Goal: Contribute content: Contribute content

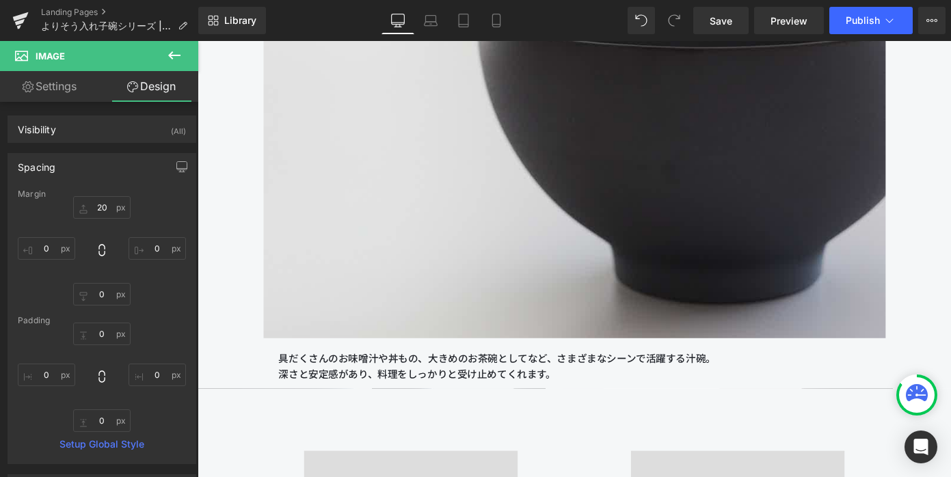
scroll to position [5864, 0]
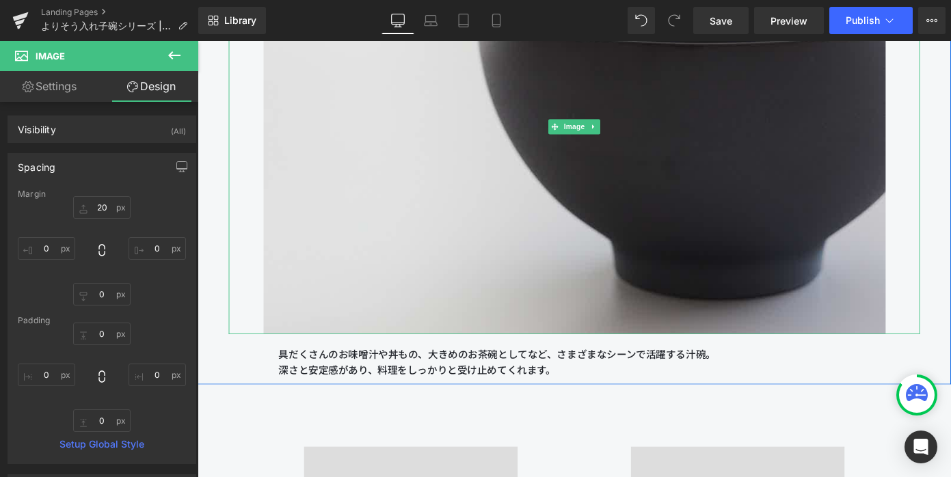
click at [617, 133] on div "Image" at bounding box center [611, 136] width 759 height 456
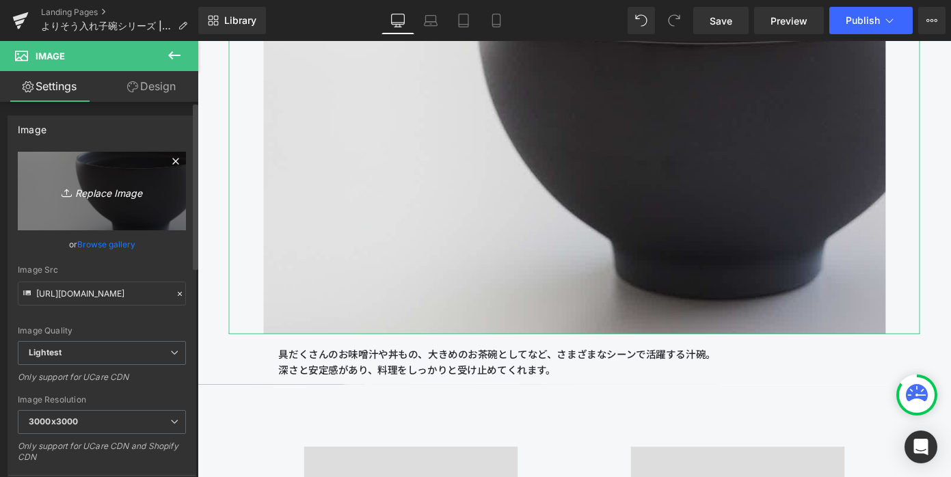
click at [160, 179] on link "Replace Image" at bounding box center [102, 191] width 168 height 79
type input "C:\fakepath\250806_きほんのうつわ45237_edit2.jpg"
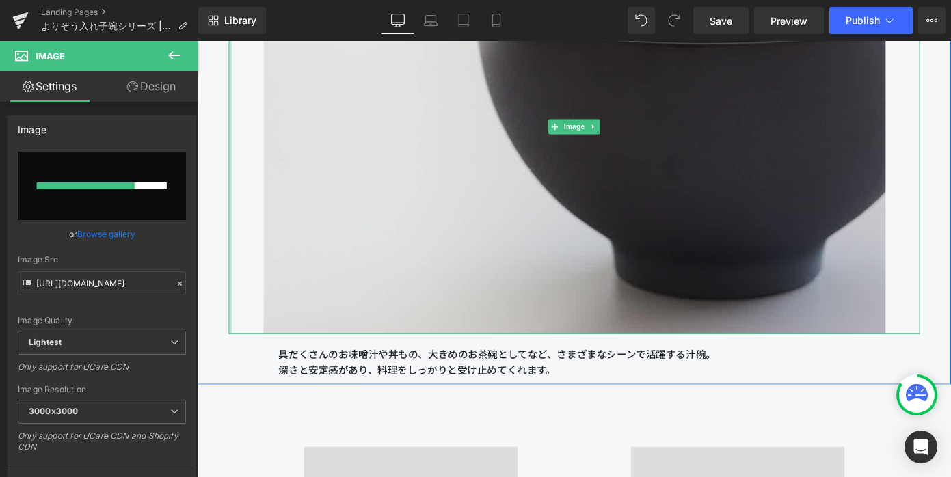
click at [233, 140] on div "Image" at bounding box center [611, 136] width 759 height 456
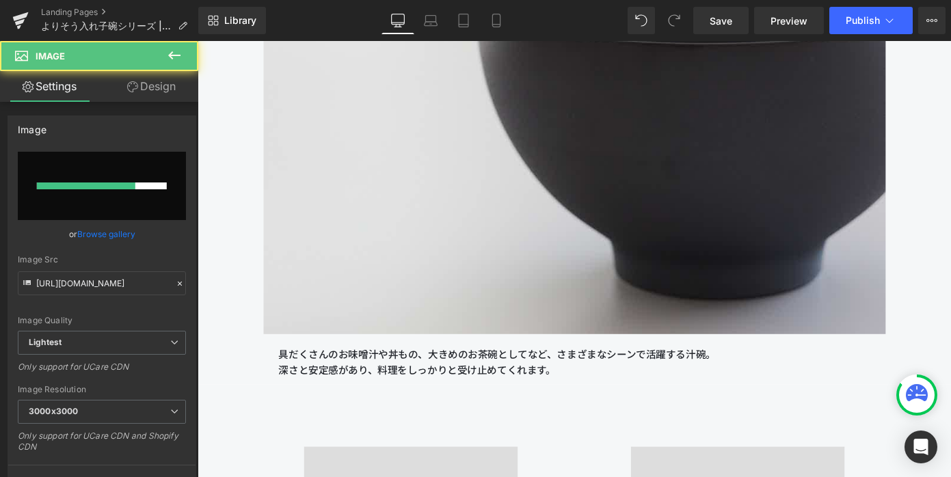
click at [170, 50] on icon at bounding box center [174, 55] width 16 height 16
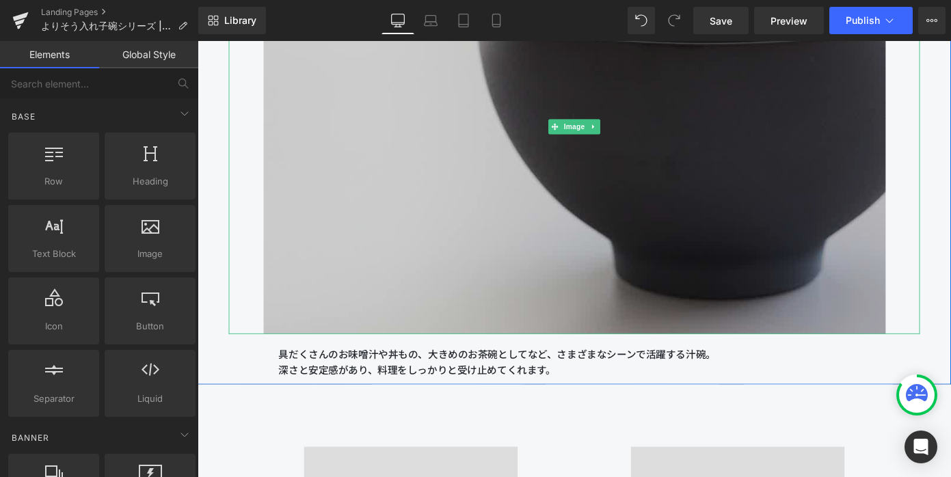
click at [344, 155] on img at bounding box center [611, 136] width 683 height 456
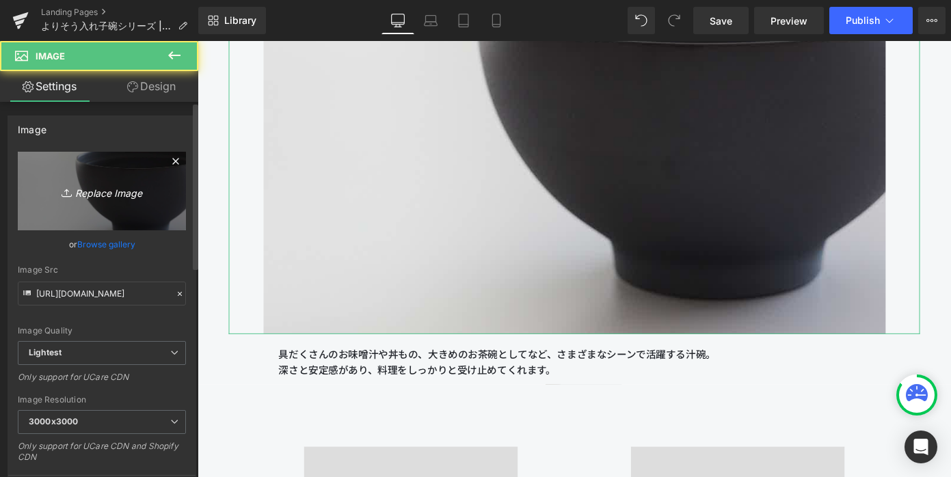
click at [102, 195] on icon "Replace Image" at bounding box center [101, 191] width 109 height 17
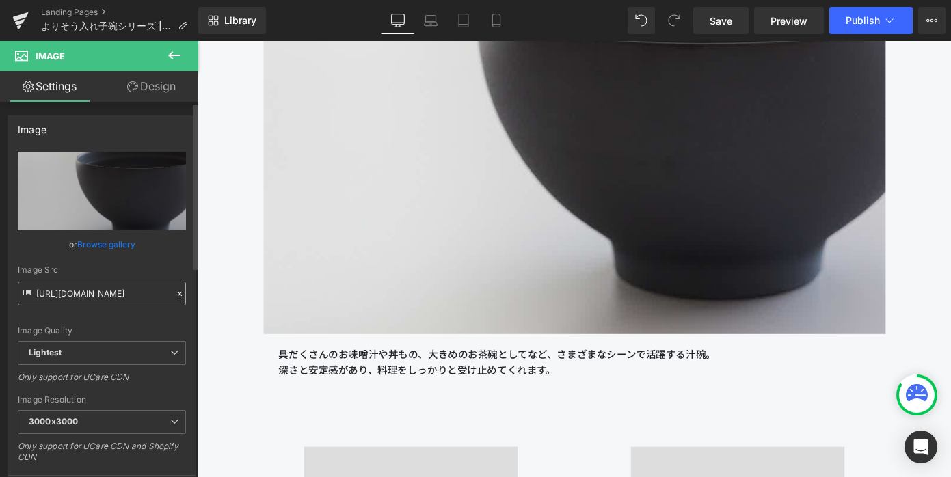
type input "C:\fakepath\250806_きほんのうつわ45237_edit2.jpg"
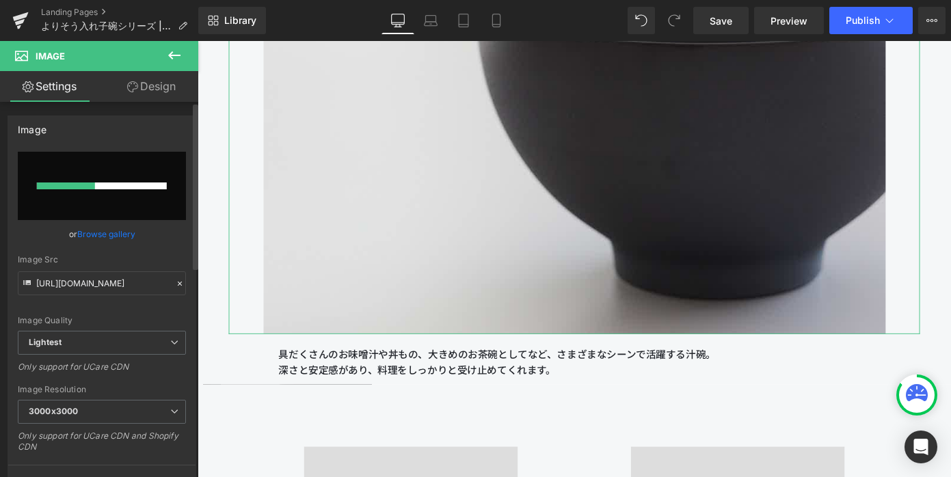
click at [131, 218] on input "file" at bounding box center [102, 186] width 168 height 68
type input "[URL][DOMAIN_NAME]"
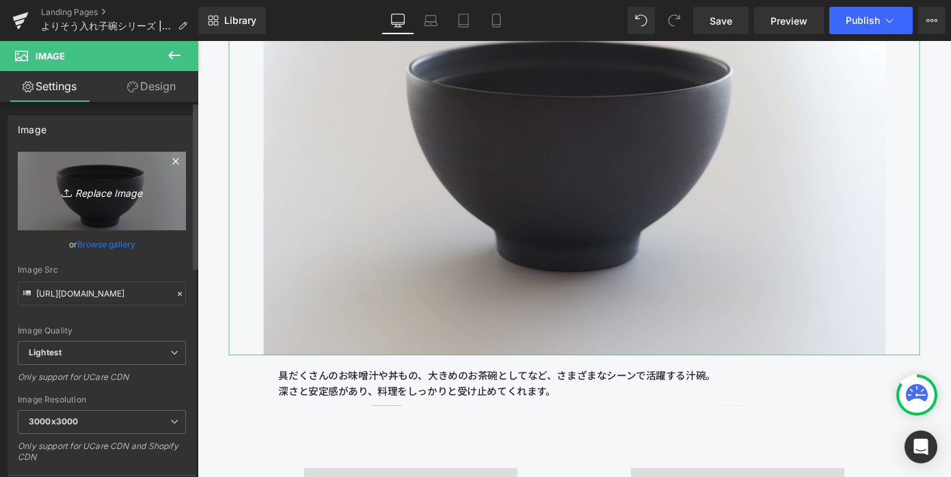
click at [60, 183] on icon "Replace Image" at bounding box center [101, 191] width 109 height 17
type input "C:\fakepath\250806_きほんのうつわ45237_edit2.jpg"
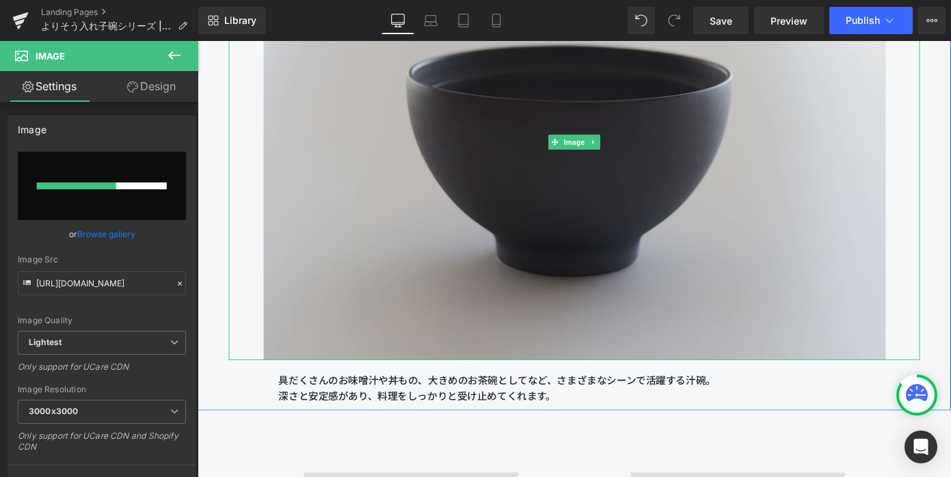
scroll to position [5948, 0]
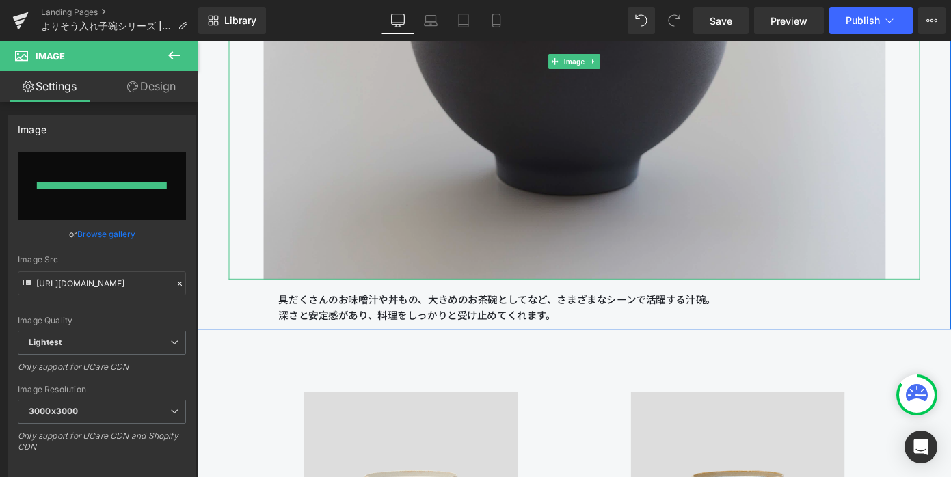
type input "[URL][DOMAIN_NAME]"
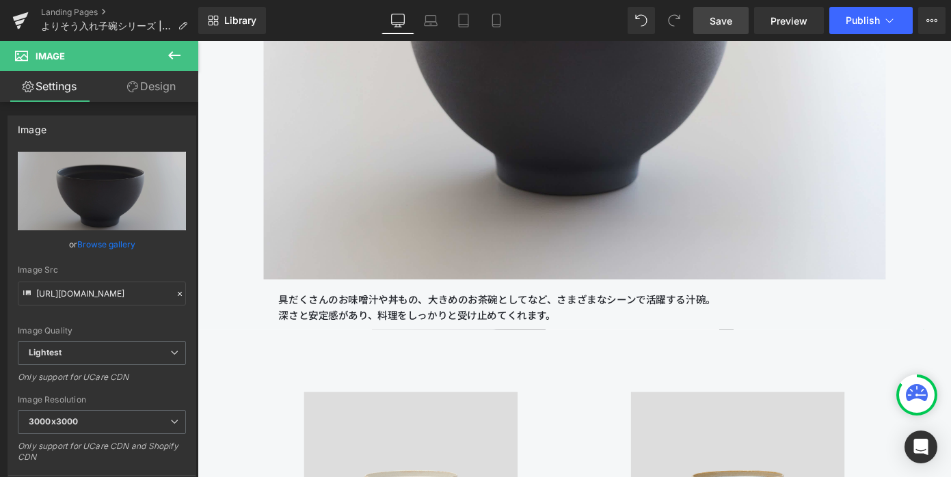
click at [735, 29] on link "Save" at bounding box center [721, 20] width 55 height 27
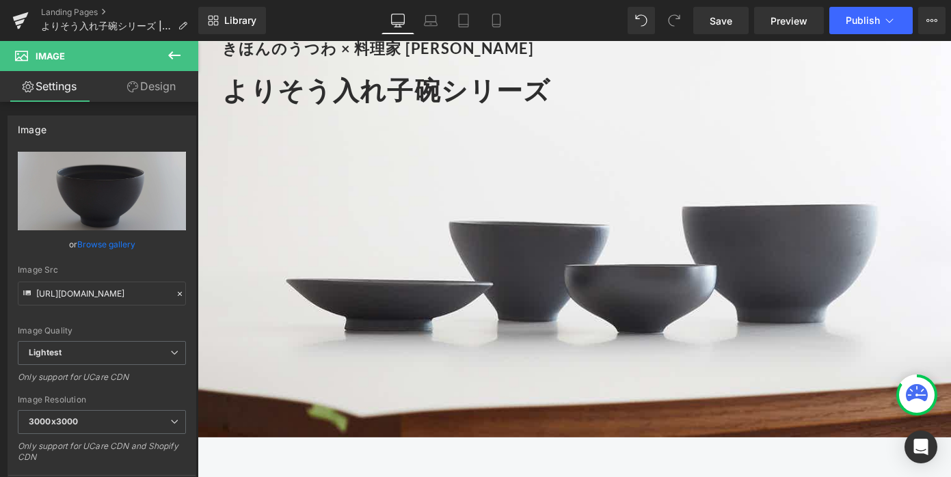
scroll to position [173, 0]
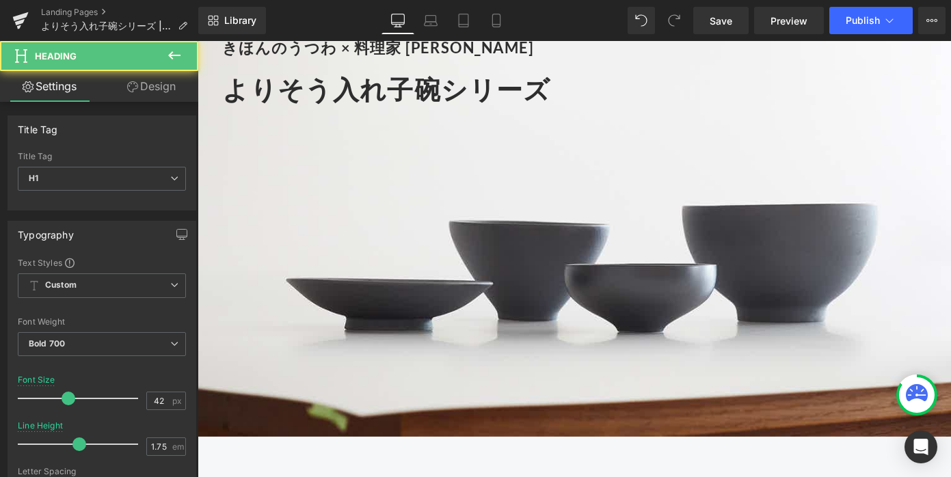
click at [334, 180] on div at bounding box center [618, 185] width 787 height 19
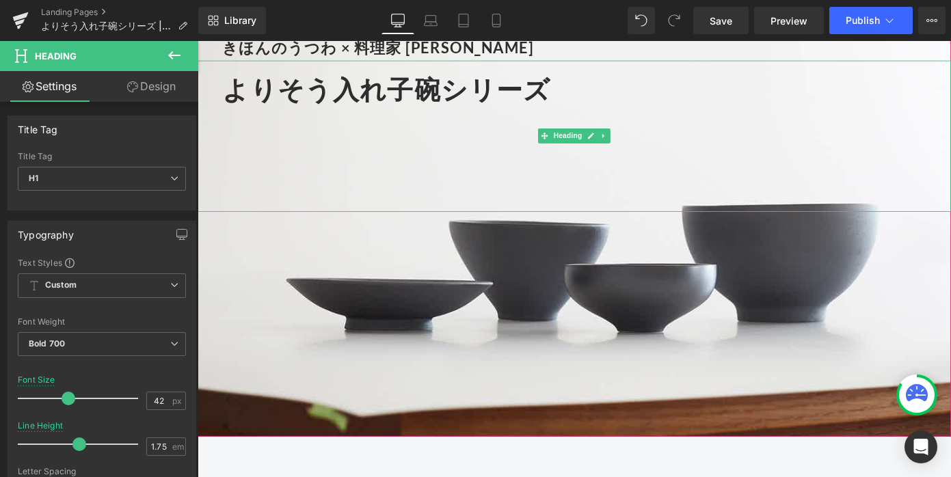
click at [234, 149] on div at bounding box center [618, 147] width 787 height 19
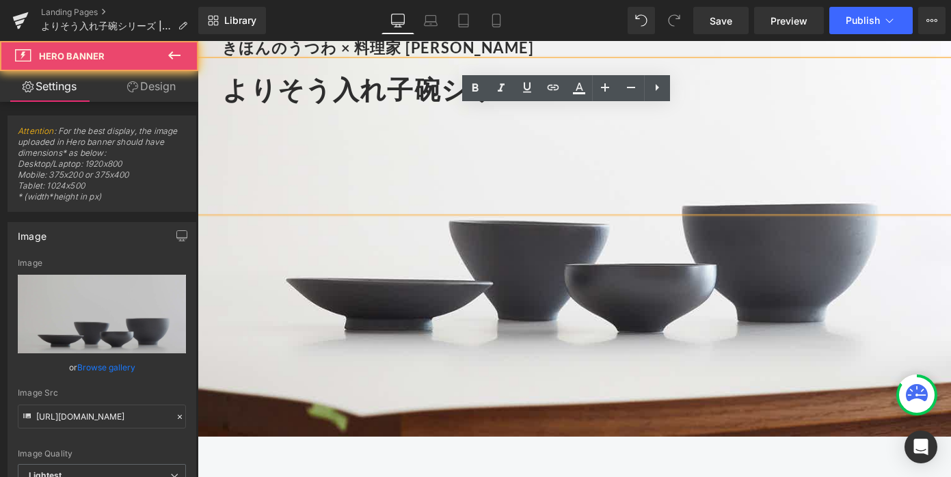
click at [226, 293] on div "きほんのうつわ × 料理家 [PERSON_NAME] Heading よりそう入れ子碗シリーズ Heading" at bounding box center [612, 199] width 828 height 552
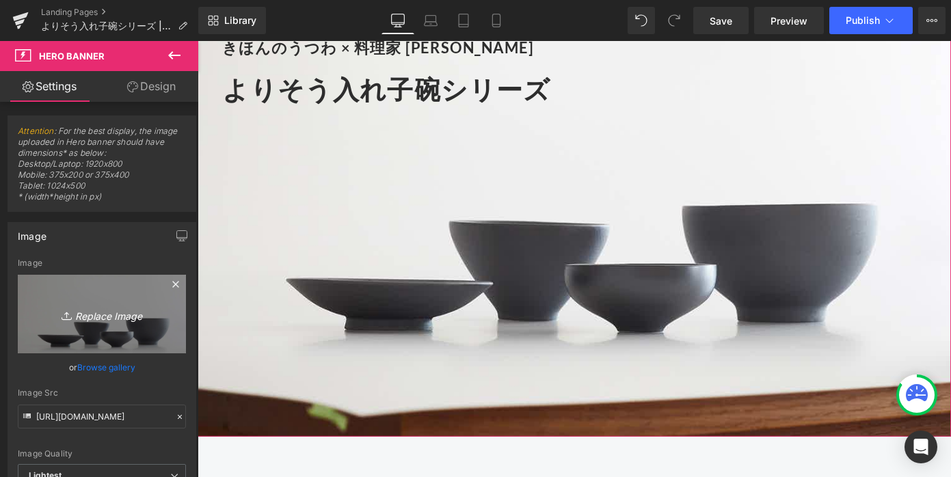
click at [99, 323] on link "Replace Image" at bounding box center [102, 314] width 168 height 79
type input "C:\fakepath\250806_きほんのうつわ45264 (1).jpg"
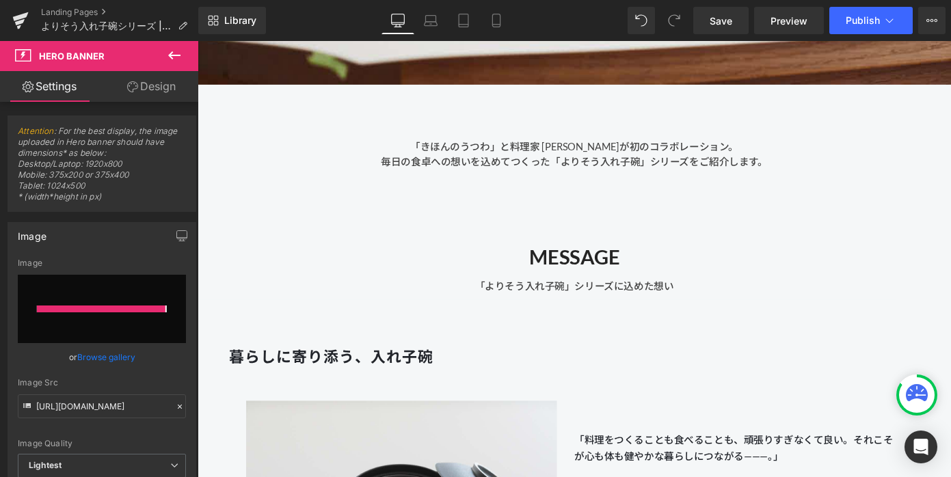
type input "[URL][DOMAIN_NAME]"
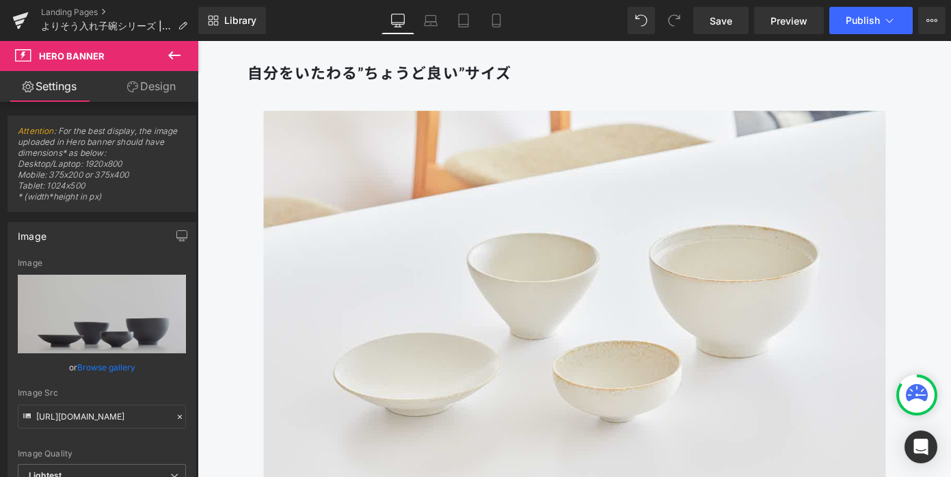
scroll to position [1810, 0]
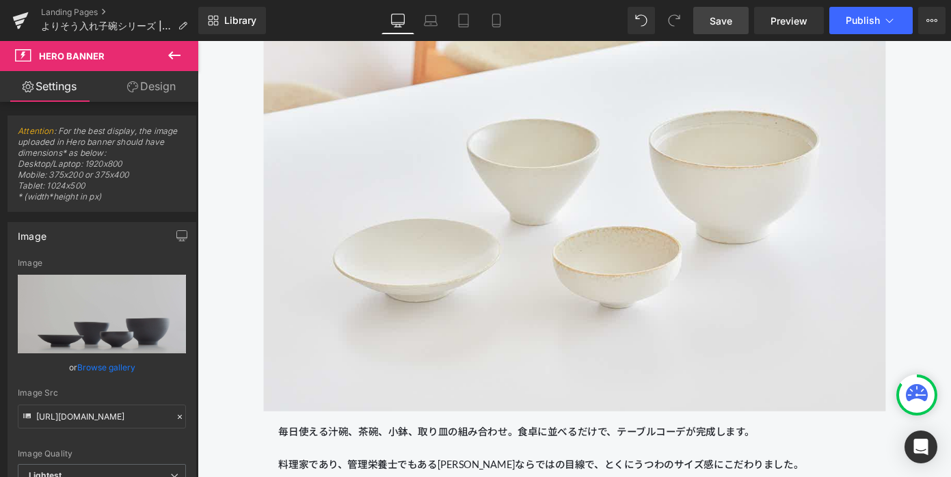
click at [718, 21] on span "Save" at bounding box center [721, 21] width 23 height 14
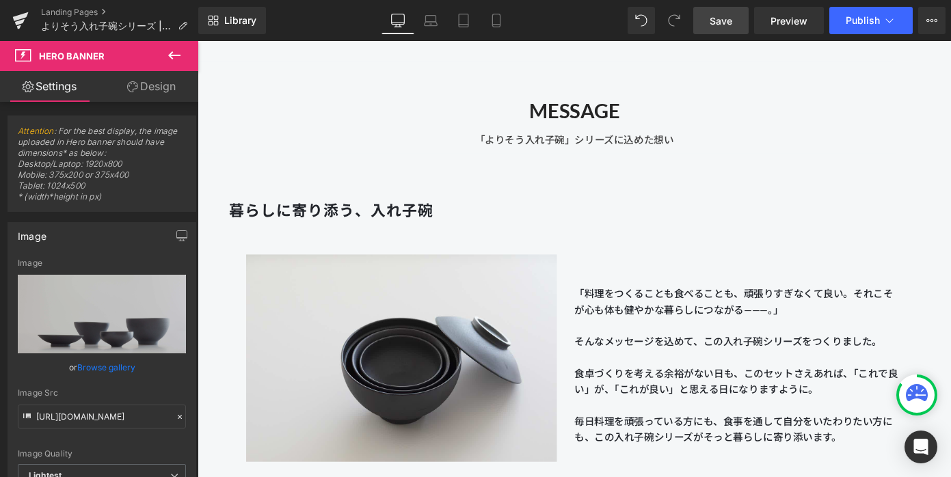
scroll to position [737, 0]
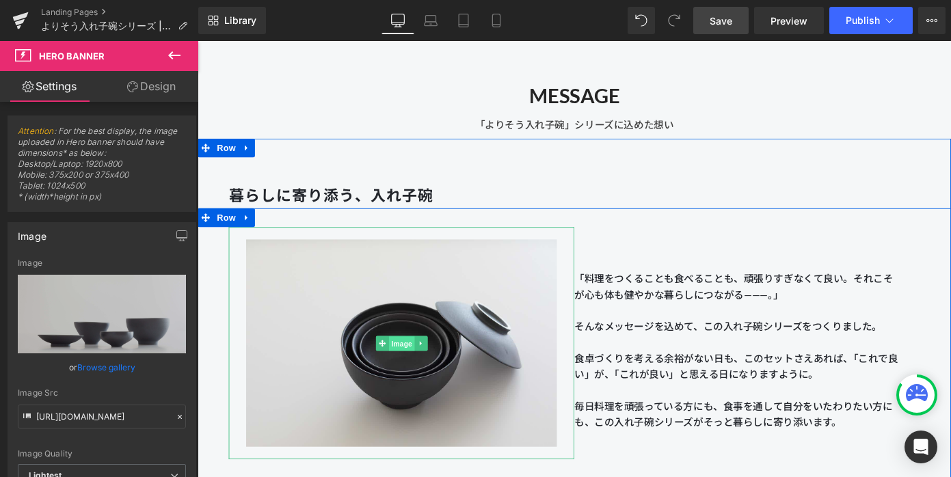
click at [418, 371] on span "Image" at bounding box center [422, 373] width 29 height 16
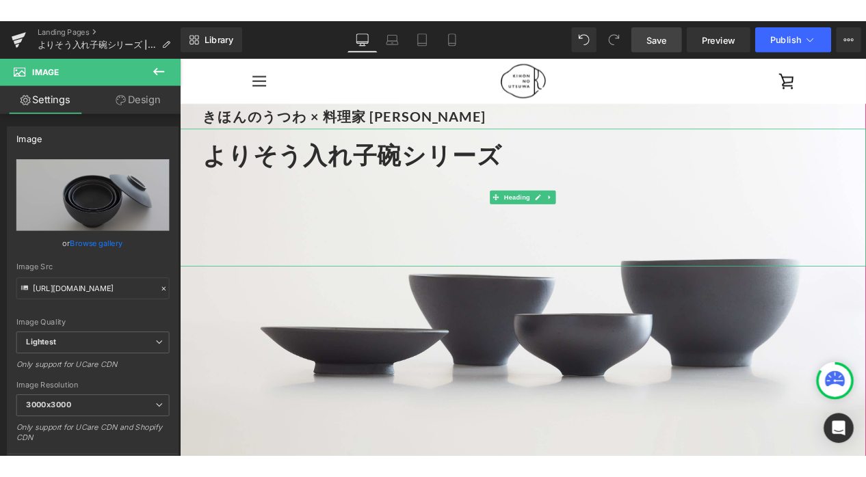
scroll to position [194, 0]
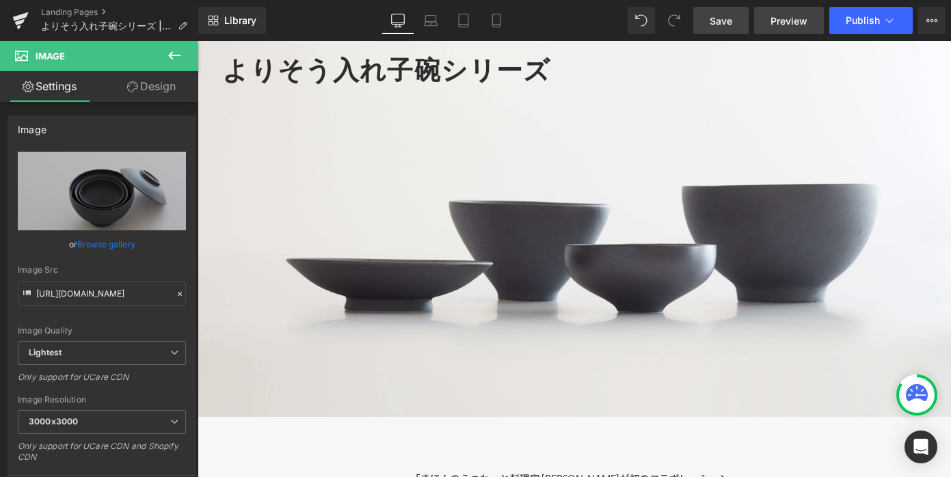
click at [800, 12] on link "Preview" at bounding box center [789, 20] width 70 height 27
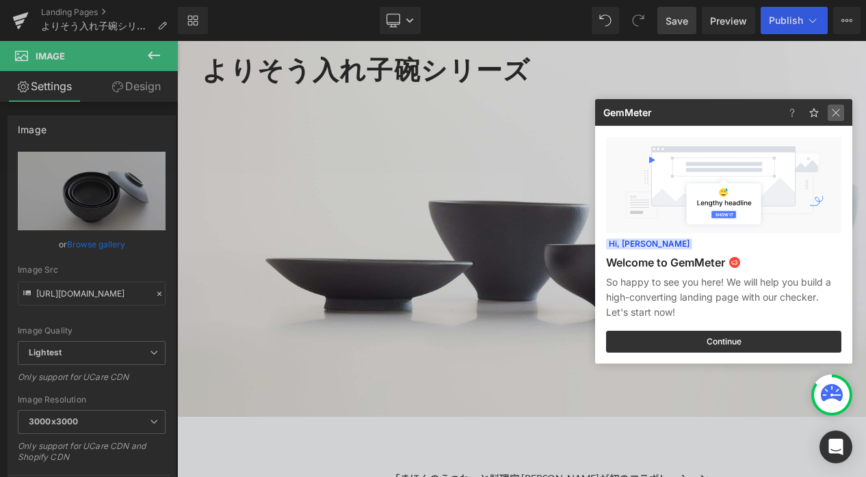
click at [840, 118] on img at bounding box center [836, 113] width 16 height 16
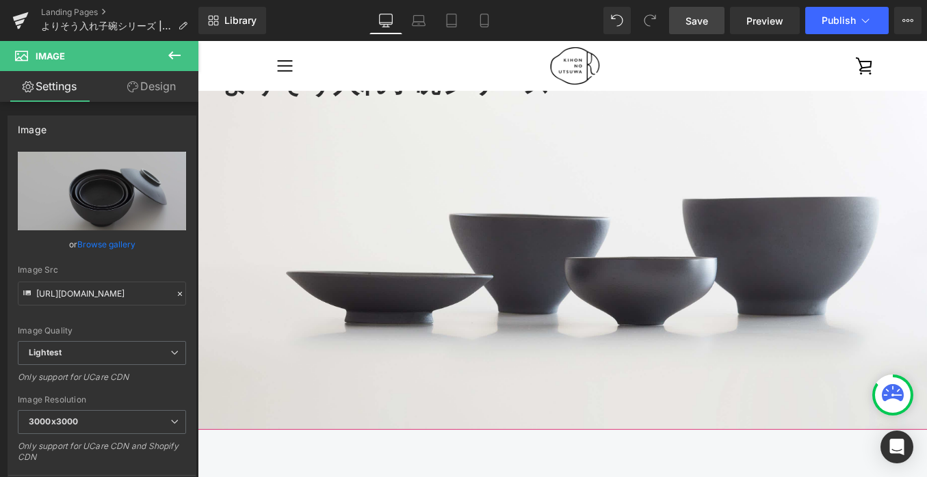
scroll to position [90, 0]
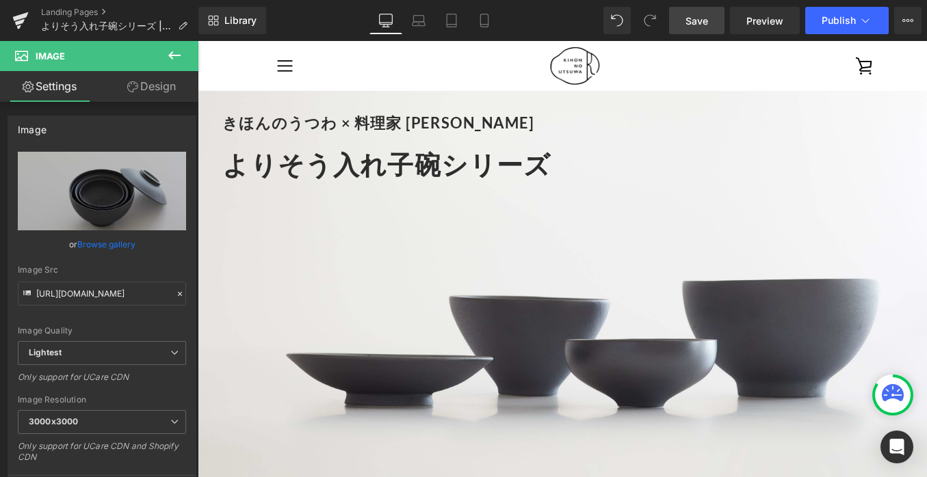
click at [287, 377] on div "きほんのうつわ × 料理家 [PERSON_NAME] Heading よりそう入れ子碗シリーズ Heading" at bounding box center [612, 282] width 828 height 552
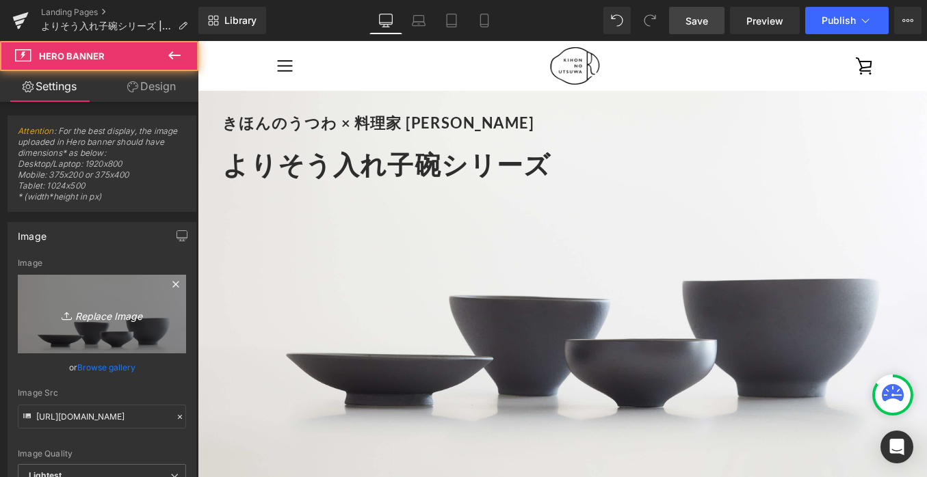
click at [104, 310] on icon "Replace Image" at bounding box center [101, 314] width 109 height 17
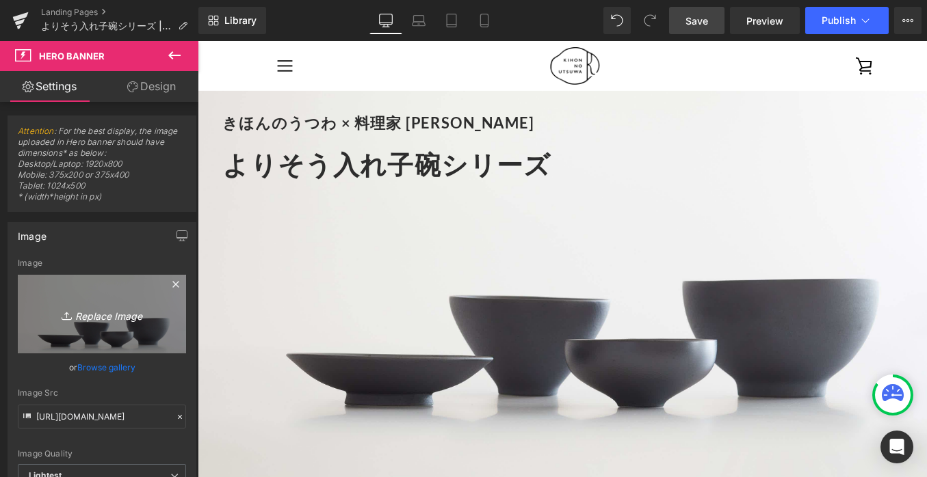
type input "C:\fakepath\250806_きほんのうつわ45237_edit2.jpg"
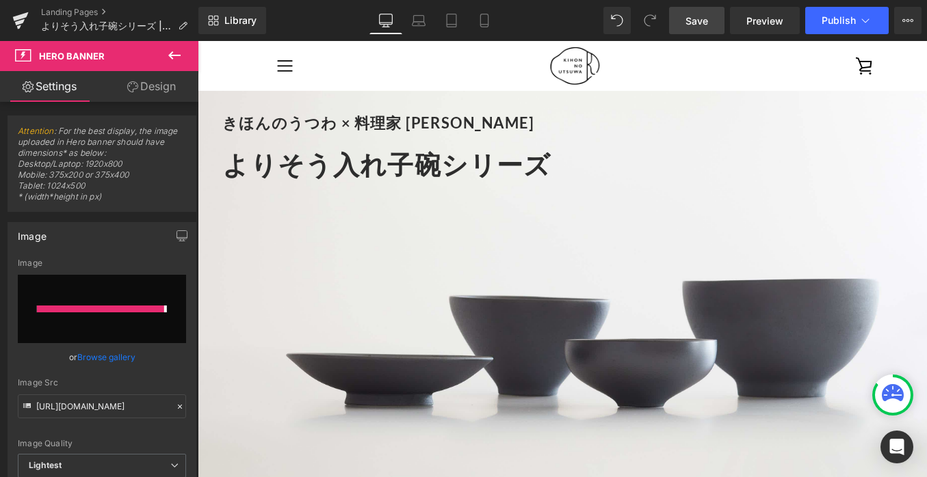
type input "[URL][DOMAIN_NAME]"
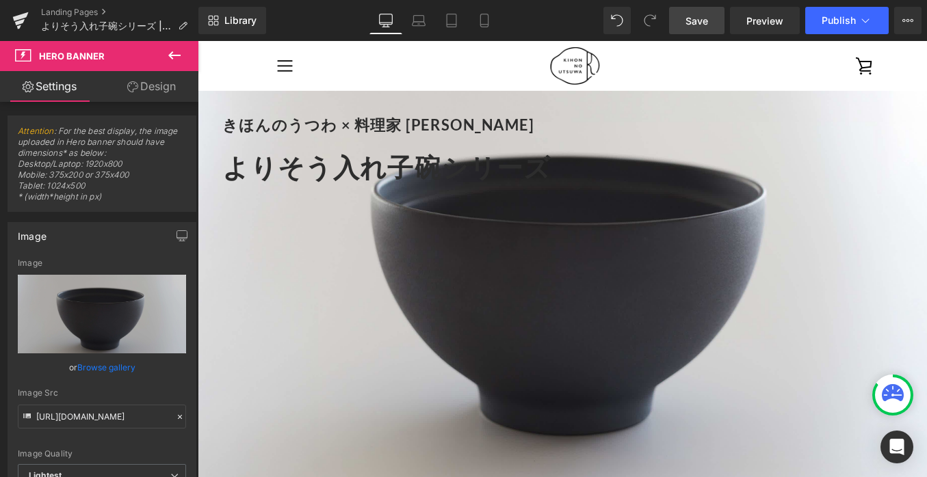
click at [118, 296] on link "Replace Image" at bounding box center [102, 314] width 168 height 79
type input "C:\fakepath\250806_きほんのうつわ45230.jpg"
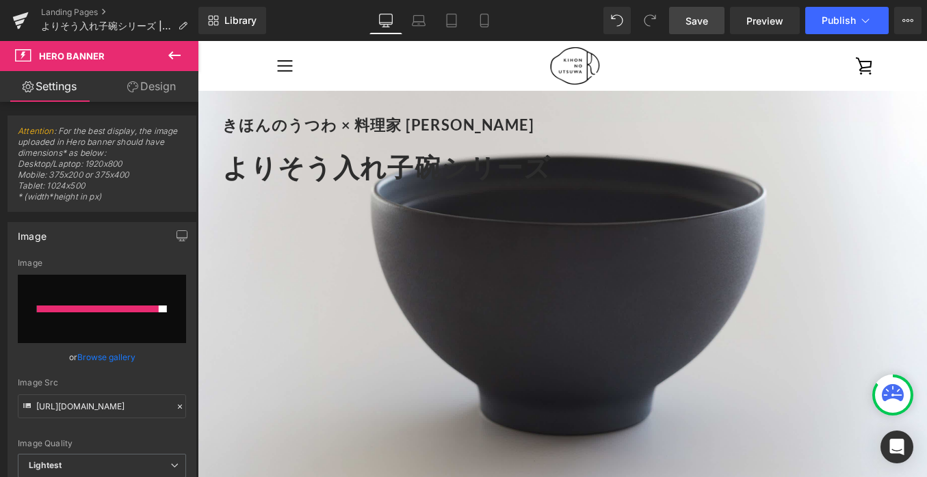
type input "[URL][DOMAIN_NAME]"
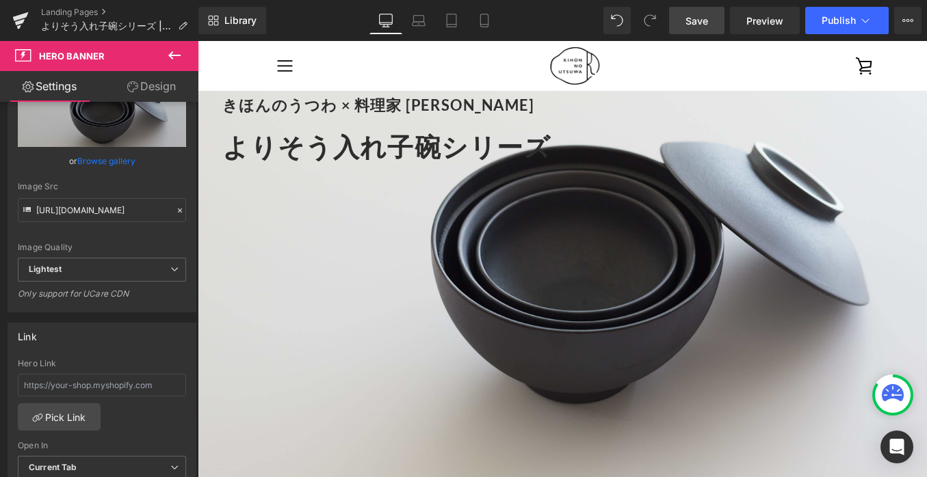
scroll to position [91, 0]
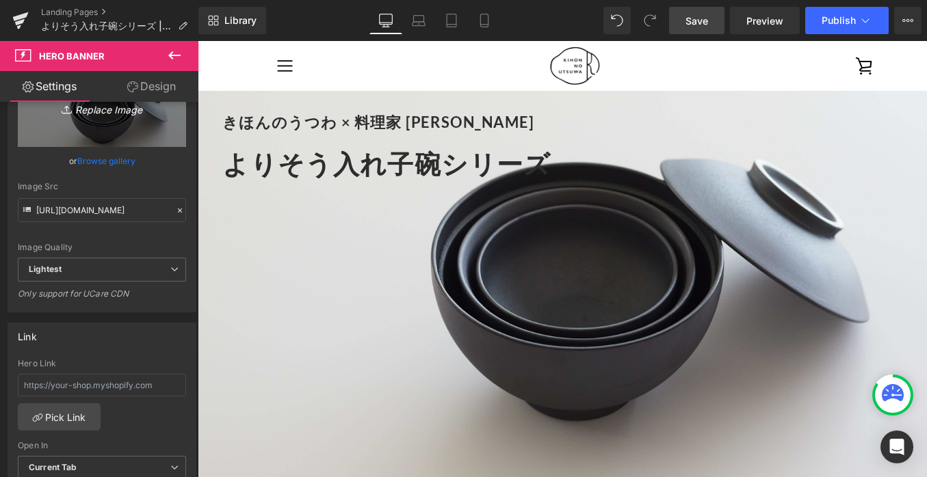
click at [36, 109] on link "Replace Image" at bounding box center [102, 107] width 168 height 79
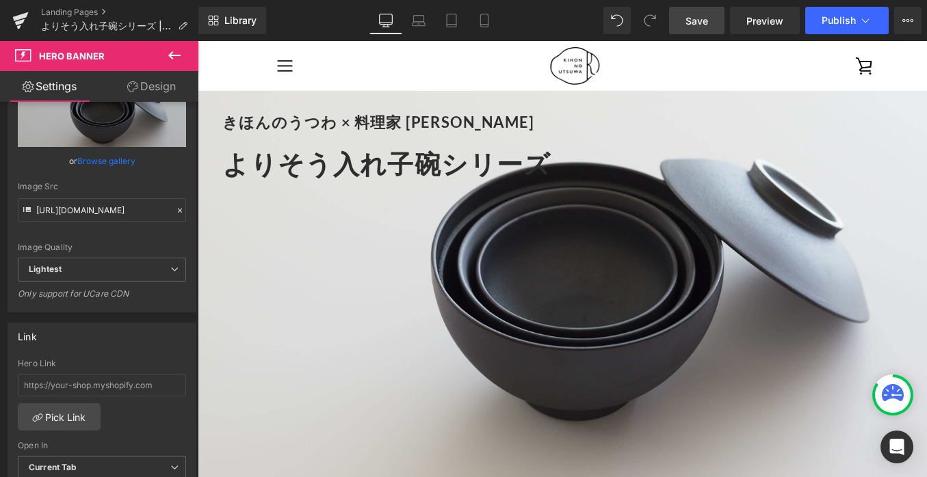
type input "C:\fakepath\250806_きほんのうつわ45231_2.jpg"
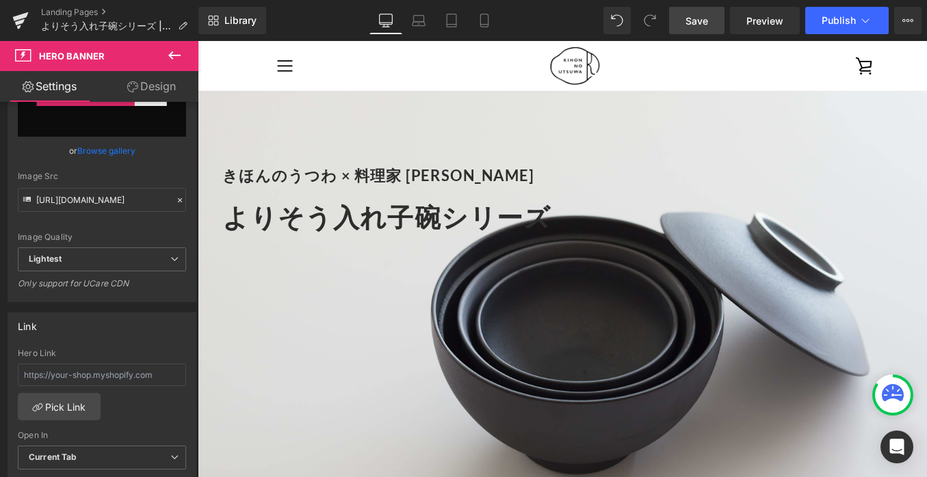
scroll to position [29, 0]
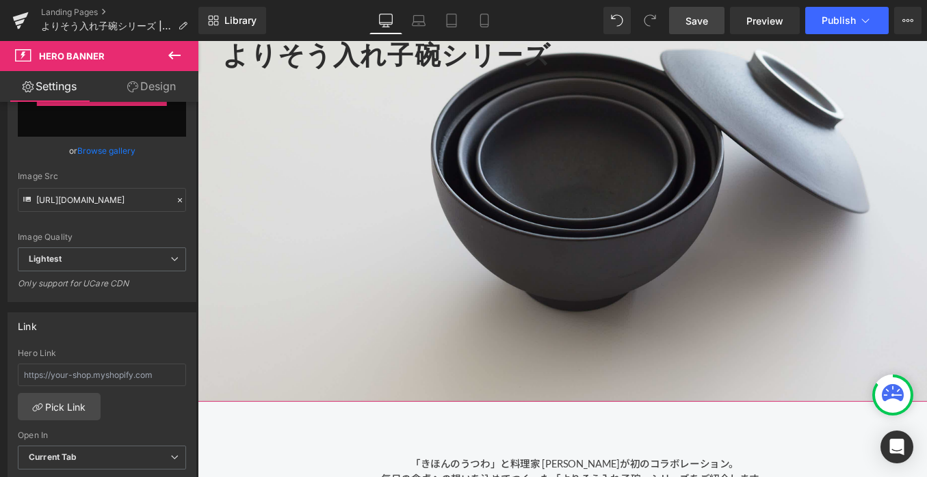
type input "[URL][DOMAIN_NAME]"
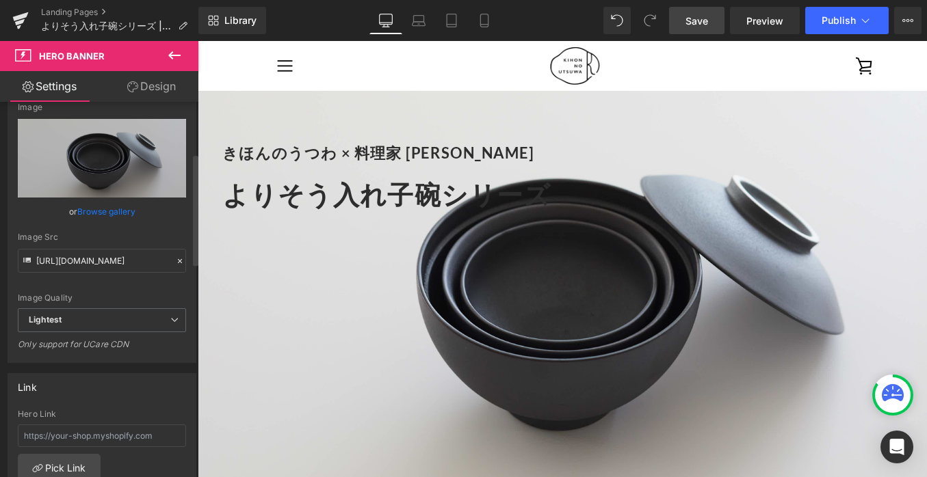
scroll to position [129, 0]
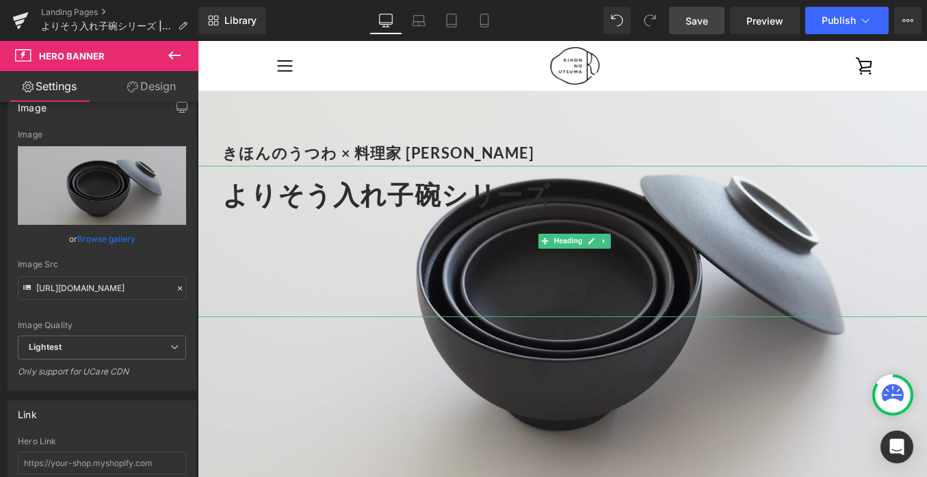
click at [612, 213] on h1 "よりそう入れ子碗シリーズ" at bounding box center [618, 210] width 787 height 51
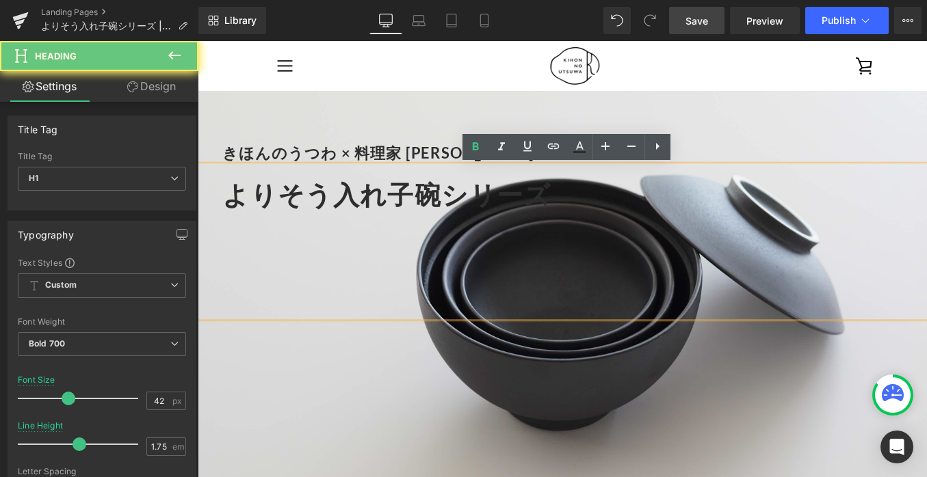
click at [592, 211] on h1 "よりそう入れ子碗シリーズ" at bounding box center [618, 210] width 787 height 51
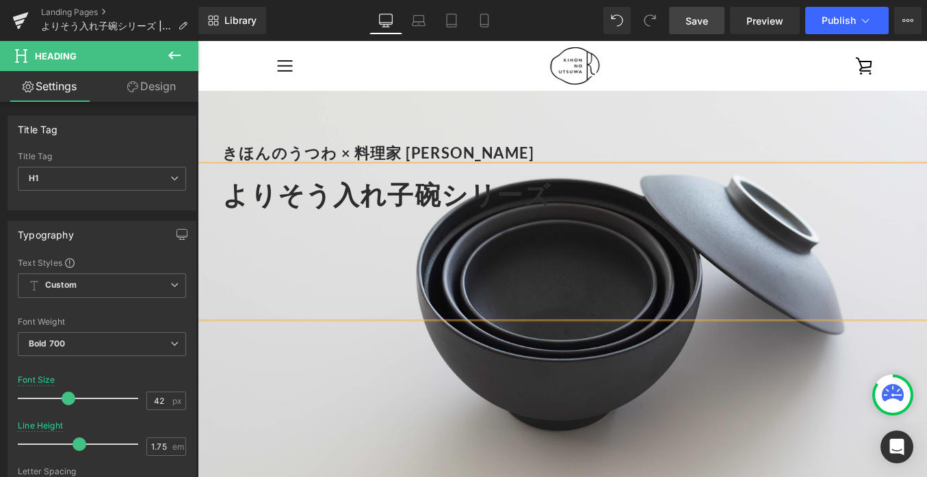
click at [637, 395] on div "きほんのうつわ × 料理家 [PERSON_NAME] Heading よりそう入れ子碗シリーズ Heading" at bounding box center [612, 316] width 828 height 552
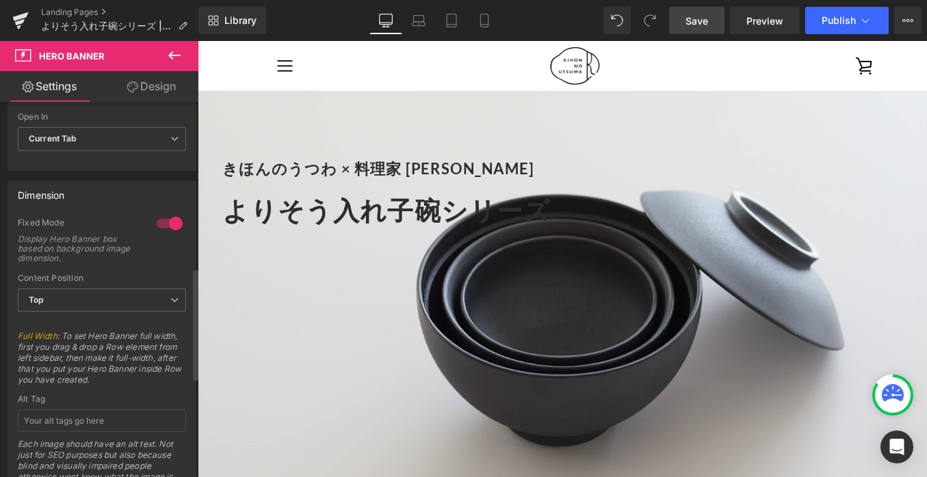
scroll to position [581, 0]
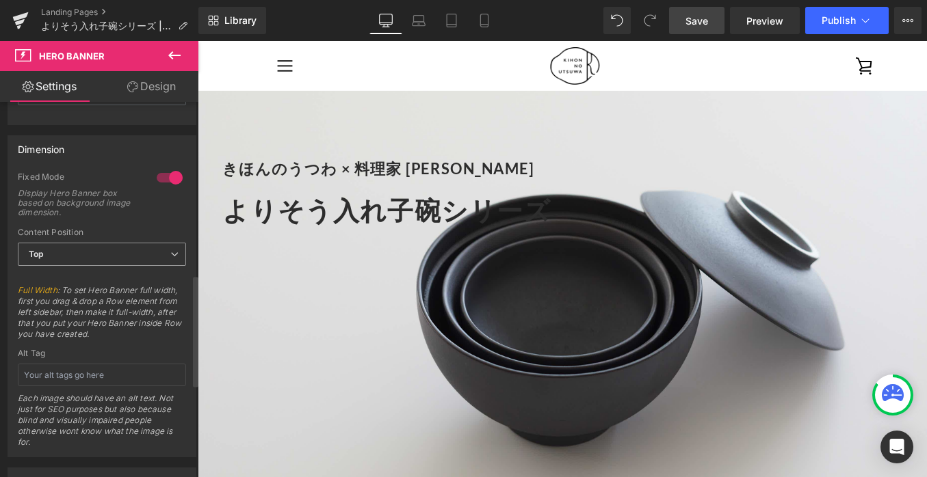
click at [110, 256] on span "Top" at bounding box center [102, 255] width 168 height 24
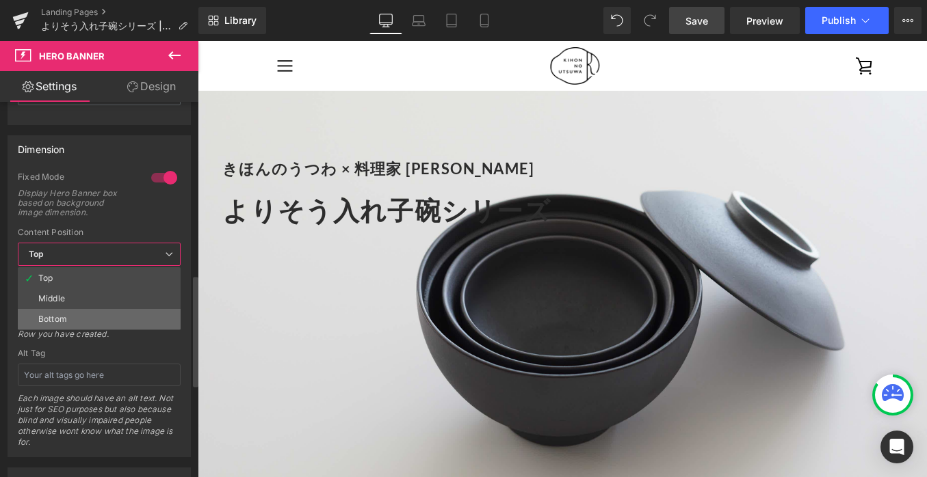
click at [96, 319] on li "Bottom" at bounding box center [99, 319] width 163 height 21
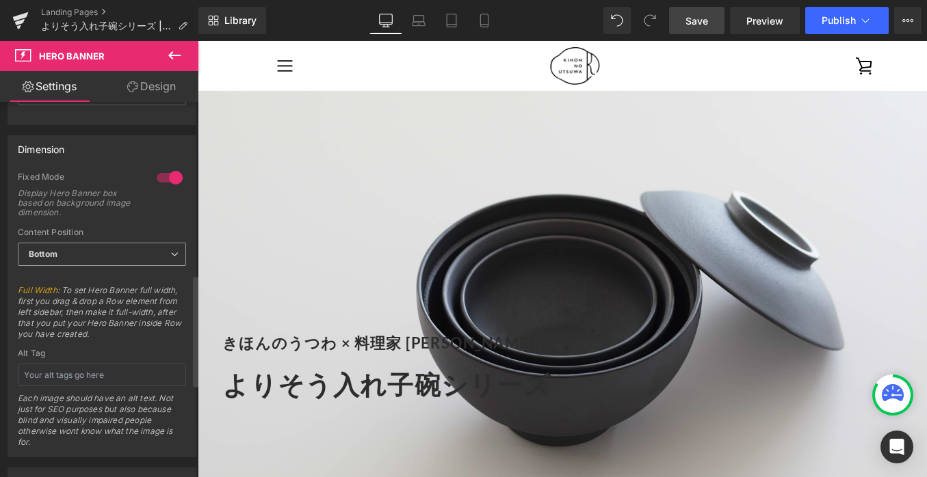
click at [99, 252] on span "Bottom" at bounding box center [102, 255] width 168 height 24
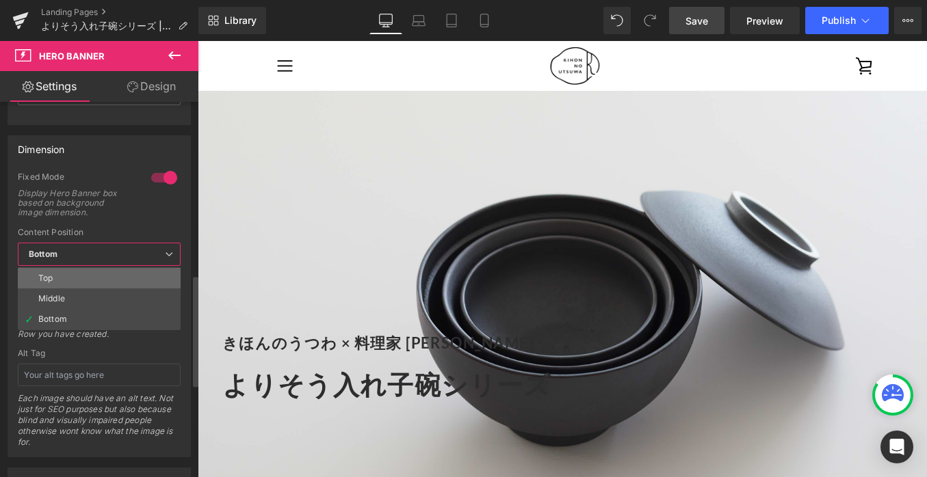
click at [90, 280] on li "Top" at bounding box center [99, 278] width 163 height 21
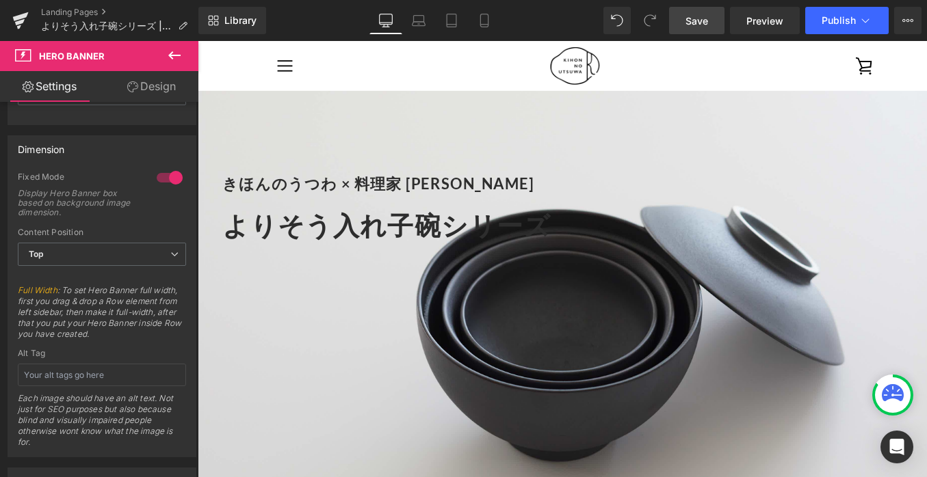
scroll to position [23, 0]
click at [686, 19] on link "Save" at bounding box center [696, 20] width 55 height 27
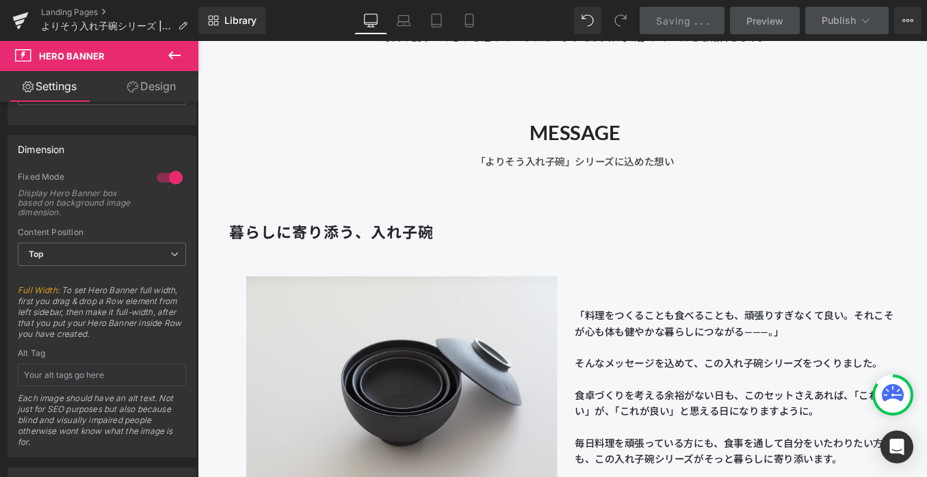
scroll to position [808, 0]
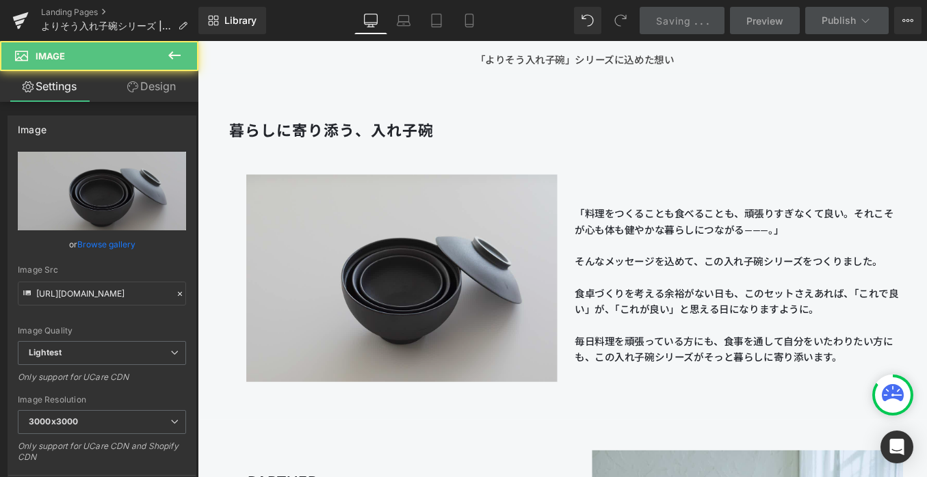
click at [416, 281] on img at bounding box center [422, 301] width 342 height 255
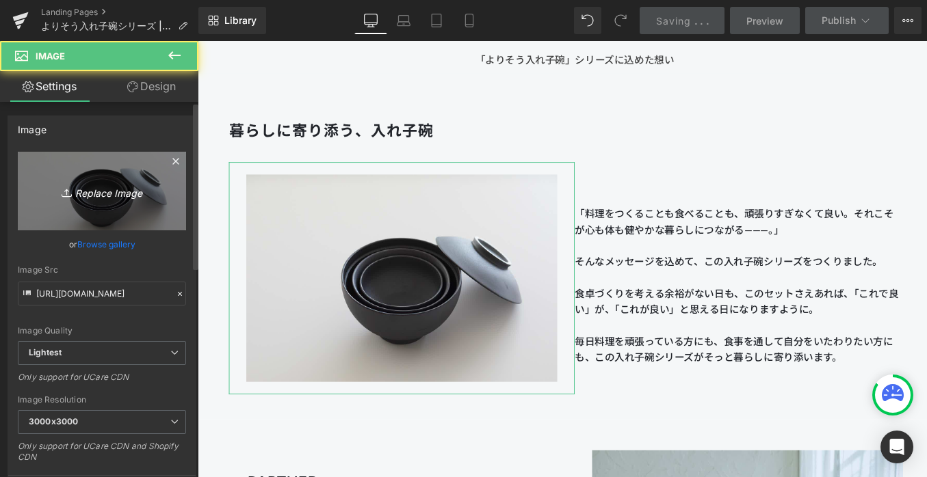
click at [109, 185] on icon "Replace Image" at bounding box center [101, 191] width 109 height 17
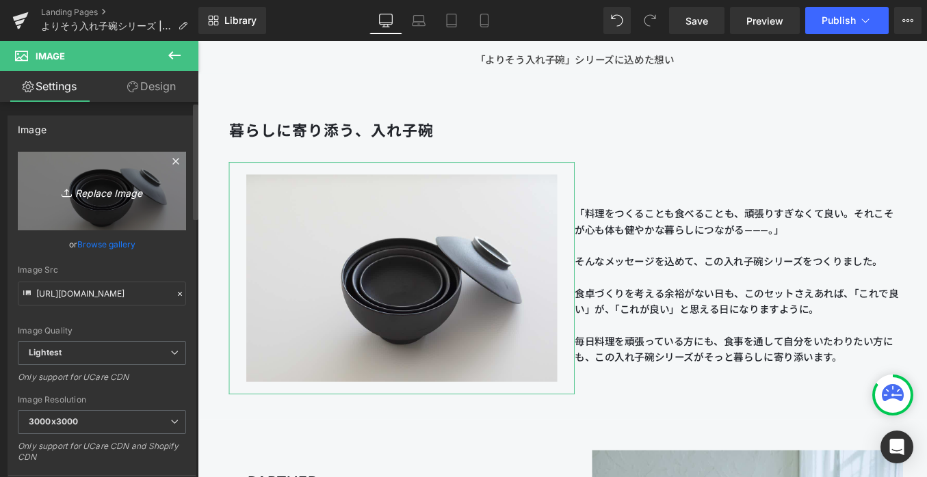
click at [144, 183] on icon "Replace Image" at bounding box center [101, 191] width 109 height 17
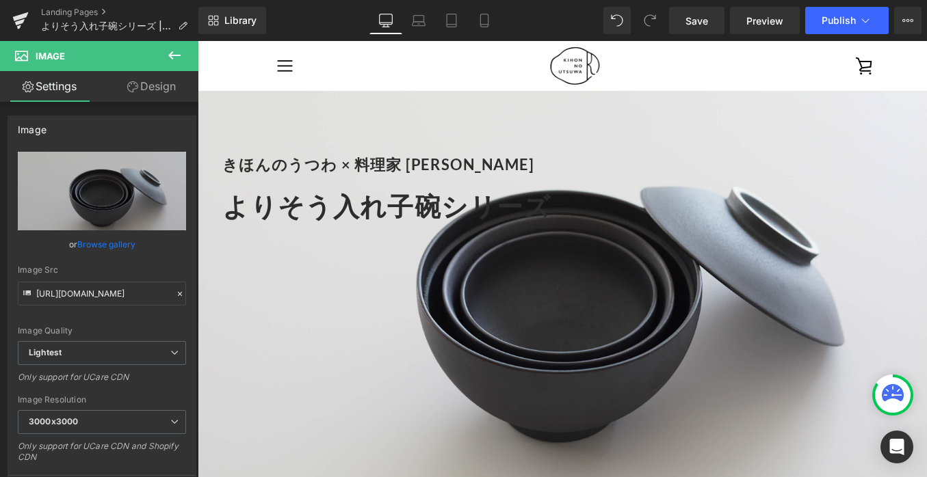
scroll to position [0, 0]
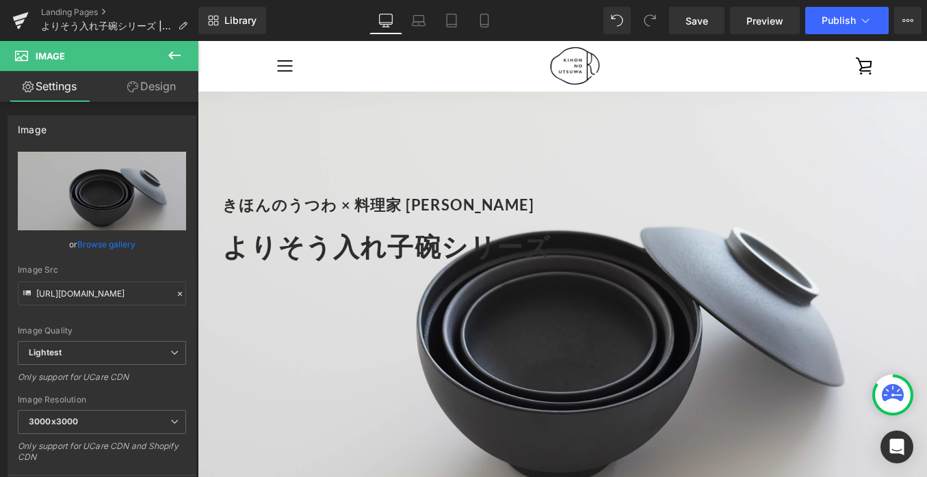
click at [586, 262] on h1 "よりそう入れ子碗シリーズ" at bounding box center [618, 267] width 787 height 51
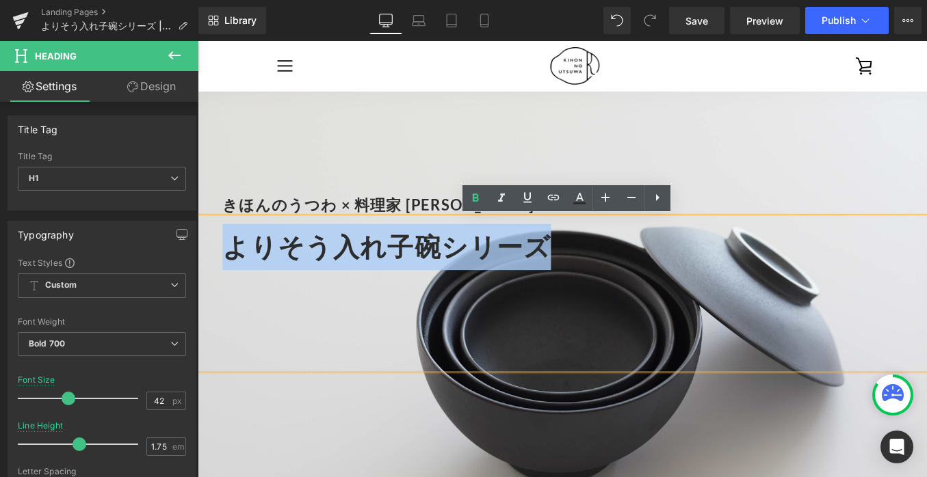
drag, startPoint x: 595, startPoint y: 262, endPoint x: 223, endPoint y: 266, distance: 372.1
click at [223, 266] on div "よりそう入れ子碗シリーズ" at bounding box center [612, 318] width 828 height 167
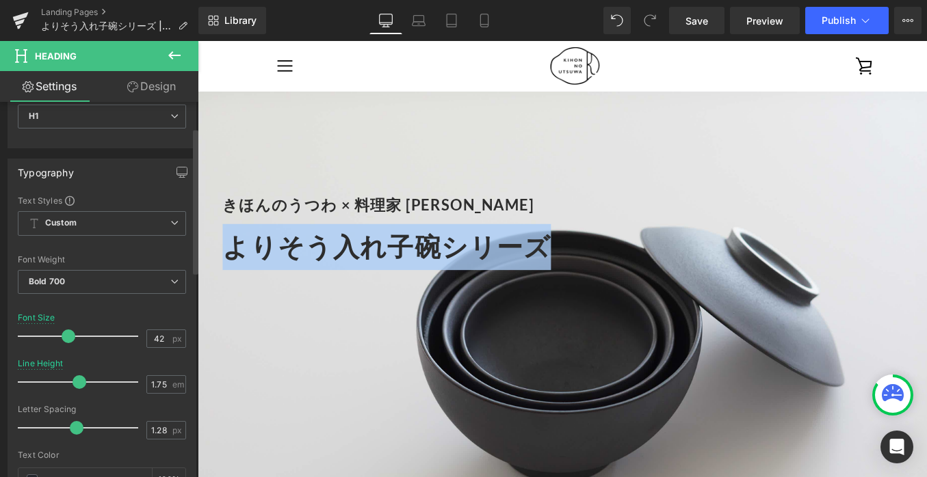
scroll to position [66, 0]
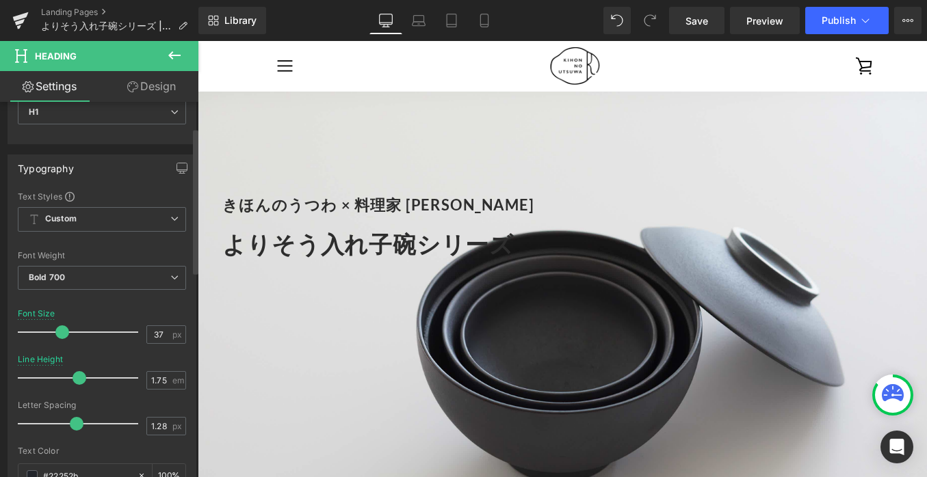
type input "38"
click at [62, 337] on span at bounding box center [64, 333] width 14 height 14
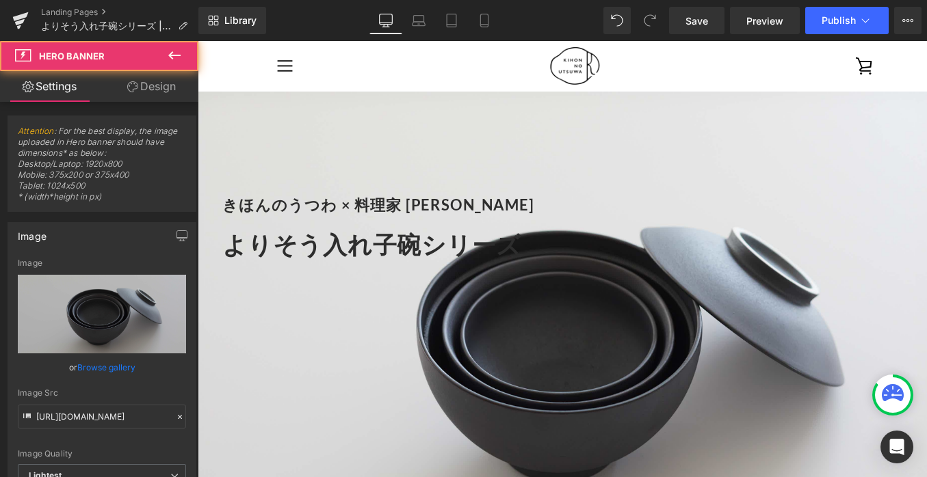
click at [248, 194] on span "きほんのうつわ × 料理家 [PERSON_NAME] Heading よりそう入れ子碗シリーズ Heading" at bounding box center [612, 275] width 828 height 246
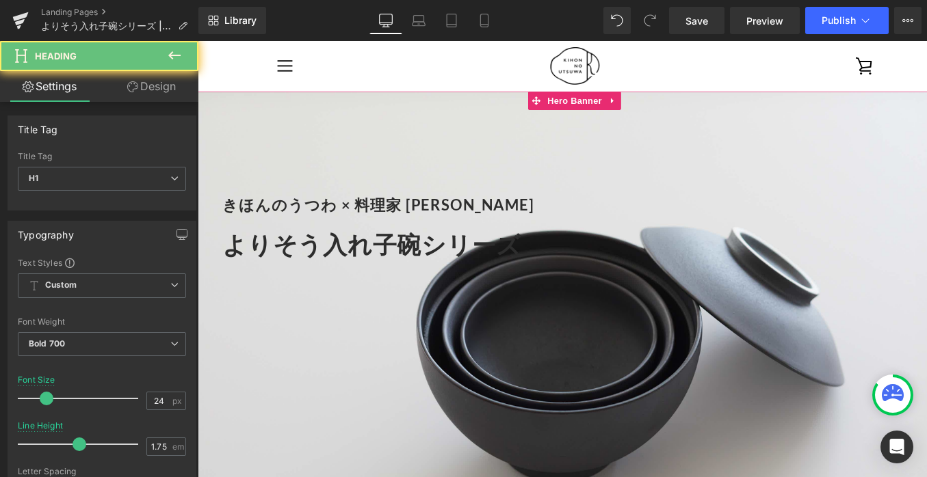
click at [248, 214] on font "きほんのうつわ × 料理家 [PERSON_NAME]" at bounding box center [396, 221] width 342 height 20
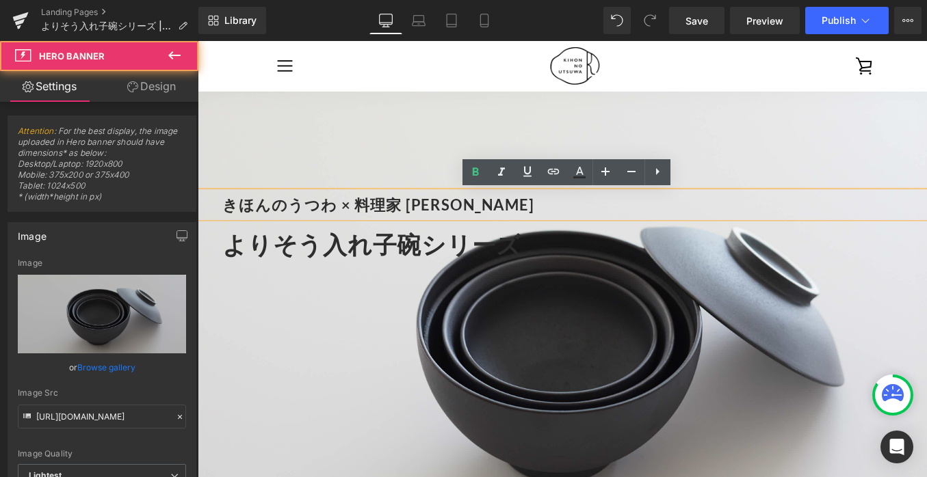
click at [284, 182] on span "きほんのうつわ × 料理家 [PERSON_NAME] Heading よりそう入れ子碗シリーズ Heading" at bounding box center [612, 275] width 828 height 246
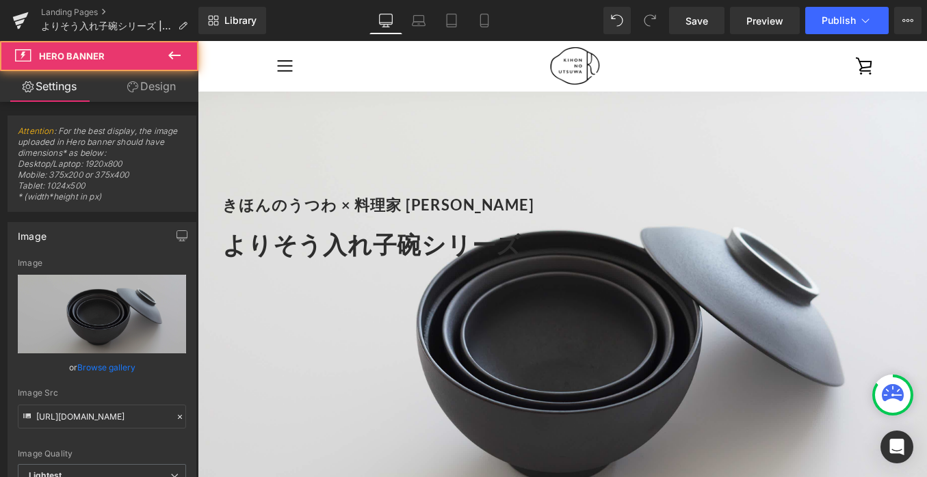
click at [329, 208] on div "きほんのうつわ × 料理家 [PERSON_NAME] Heading" at bounding box center [612, 221] width 828 height 29
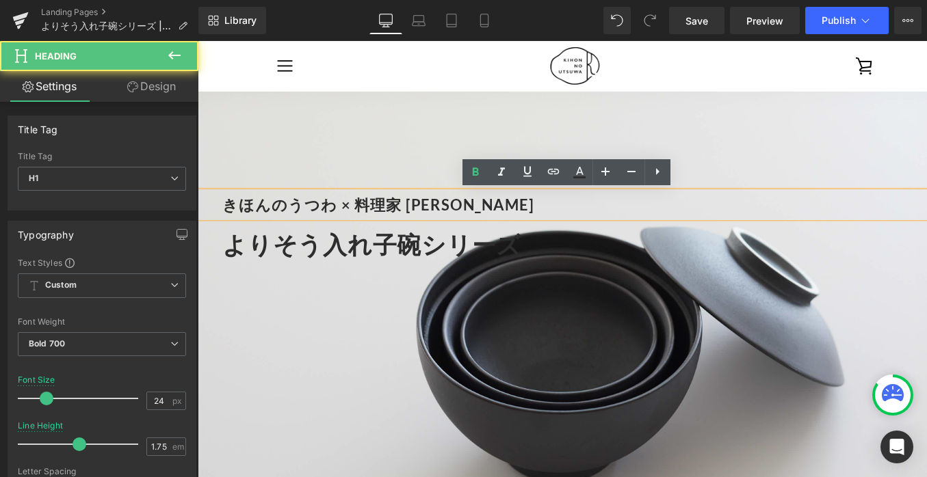
click at [522, 232] on h1 "きほんのうつわ × 料理家 [PERSON_NAME]" at bounding box center [618, 221] width 787 height 29
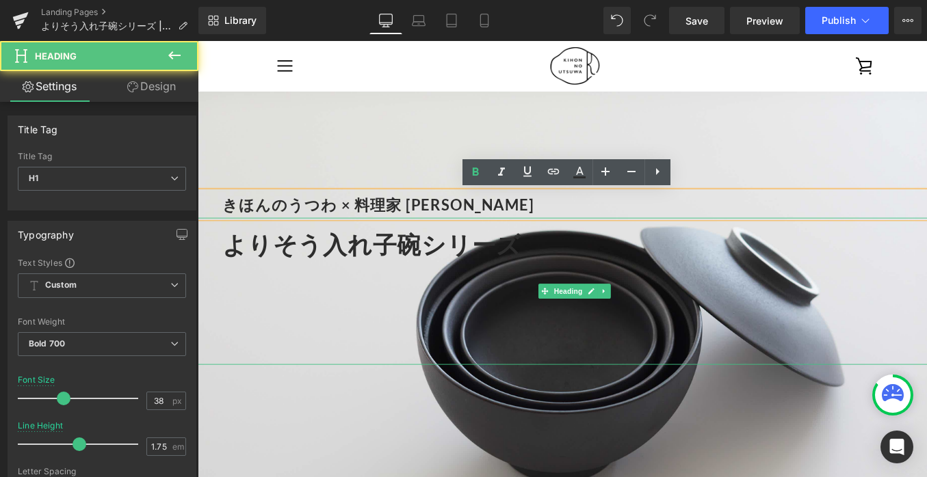
click at [555, 263] on h1 "よりそう入れ子碗シリーズ" at bounding box center [618, 265] width 787 height 46
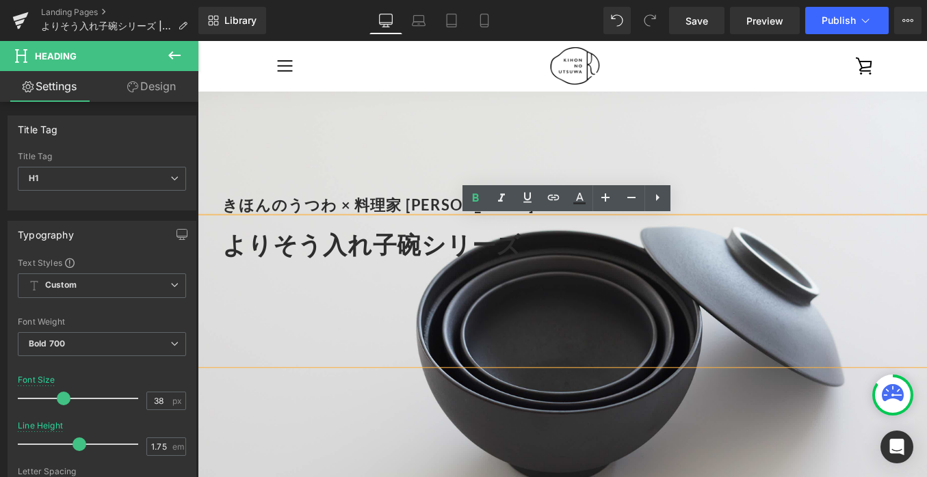
click at [433, 215] on font "きほんのうつわ × 料理家 [PERSON_NAME]" at bounding box center [396, 221] width 342 height 20
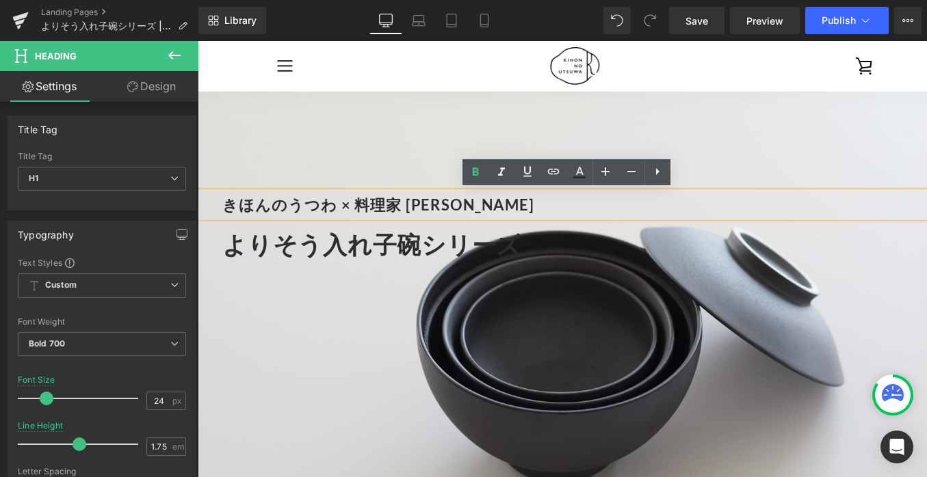
click at [363, 161] on span "きほんのうつわ × 料理家 [PERSON_NAME] Heading よりそう入れ子碗シリーズ Heading" at bounding box center [612, 275] width 828 height 246
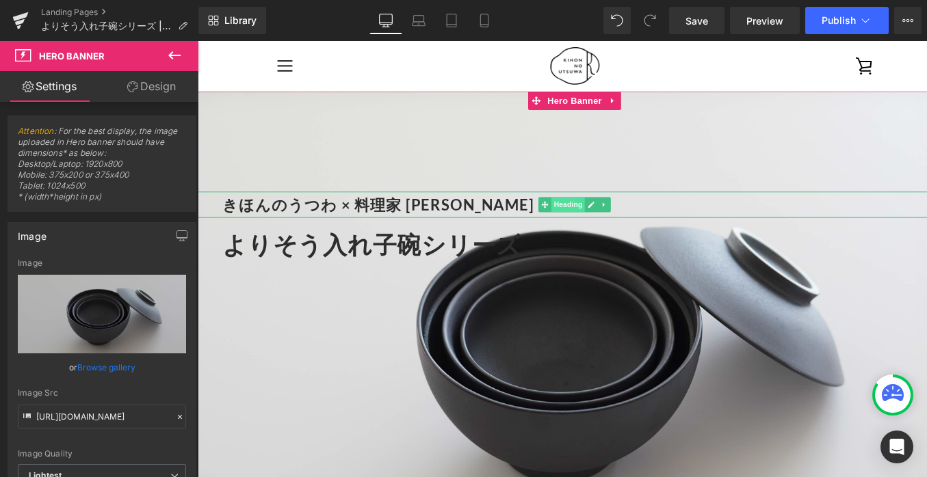
click at [605, 217] on span "Heading" at bounding box center [604, 221] width 37 height 16
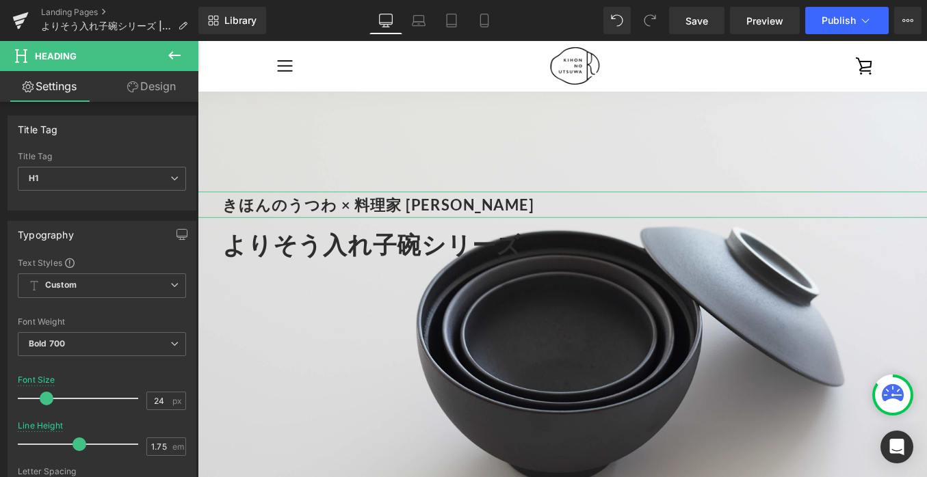
click at [153, 96] on link "Design" at bounding box center [151, 86] width 99 height 31
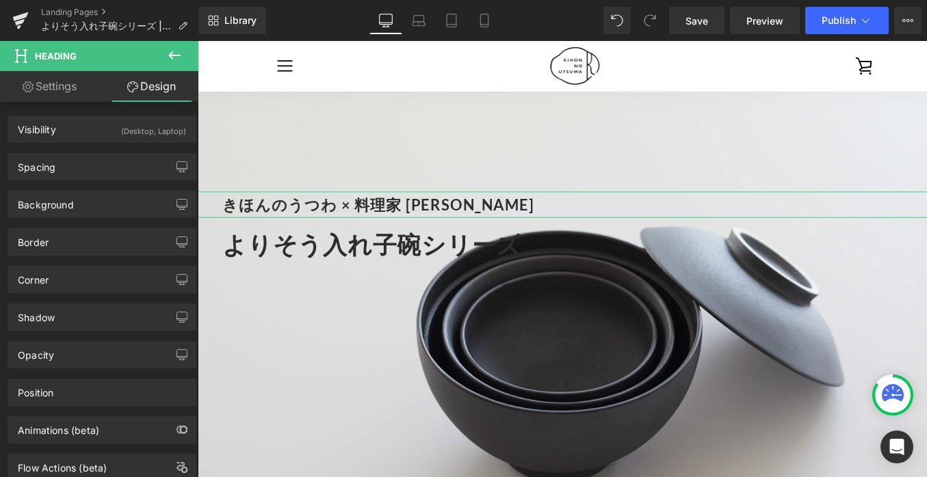
click at [153, 96] on link "Design" at bounding box center [151, 86] width 99 height 31
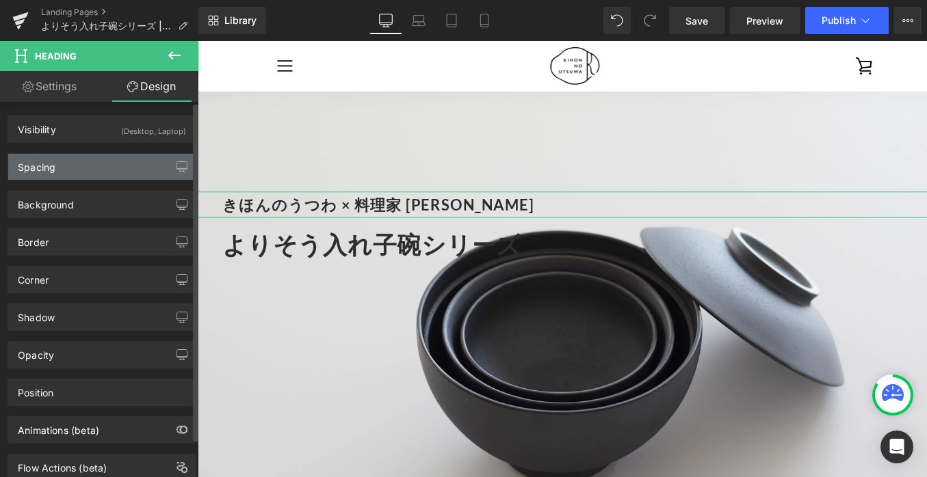
click at [124, 165] on div "Spacing" at bounding box center [101, 167] width 187 height 26
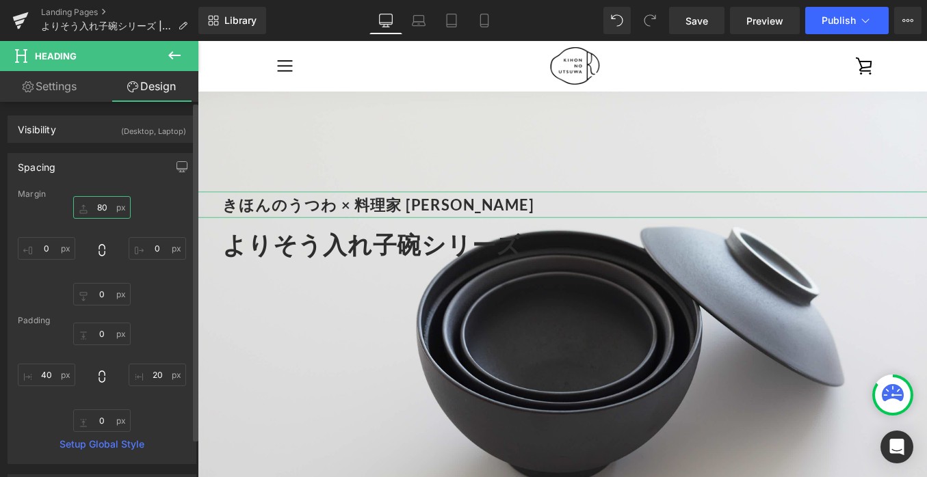
click at [104, 209] on input "80" at bounding box center [101, 207] width 57 height 23
click at [99, 209] on input "80" at bounding box center [101, 207] width 57 height 23
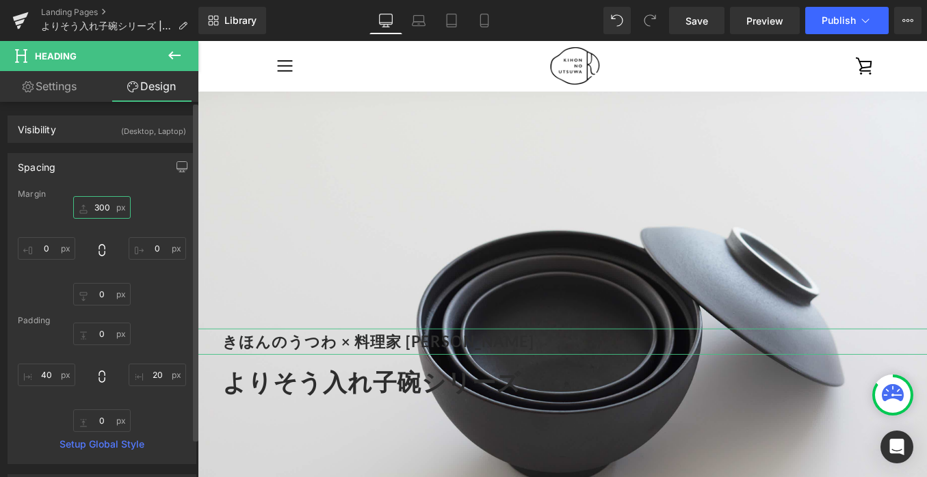
type input "30"
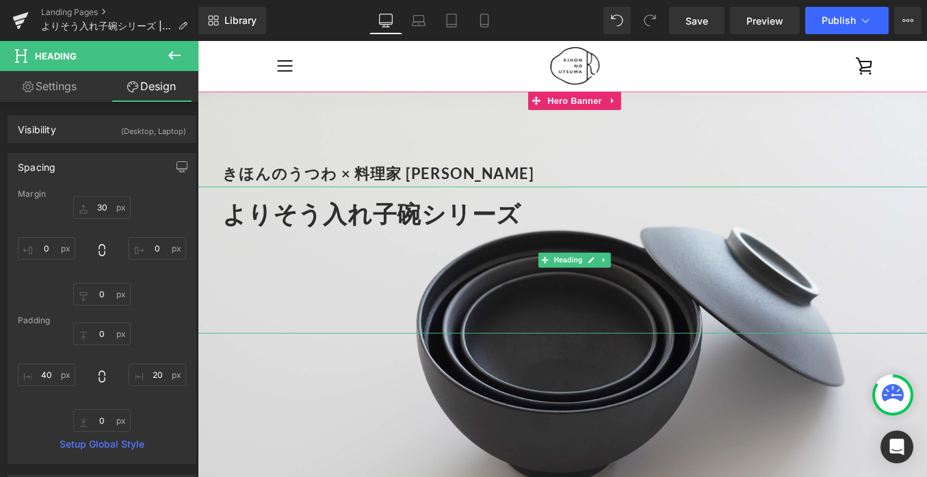
click at [267, 334] on div at bounding box center [618, 339] width 787 height 19
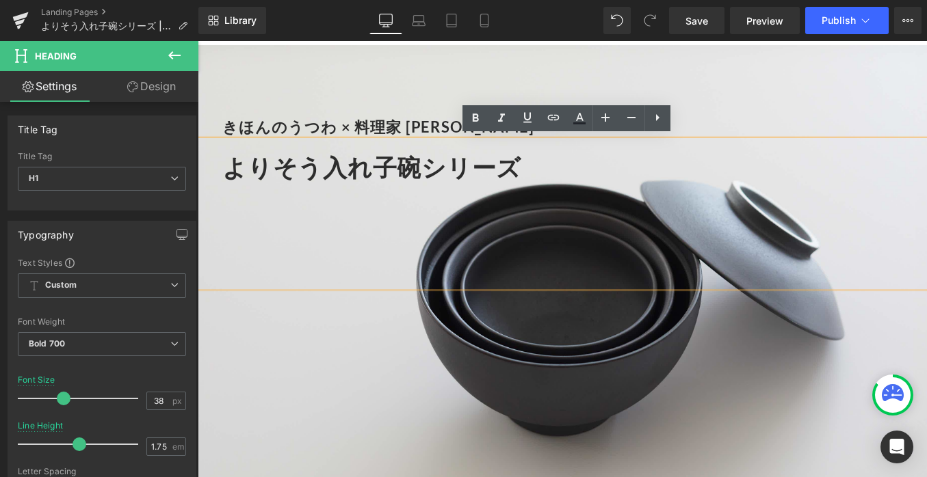
scroll to position [61, 0]
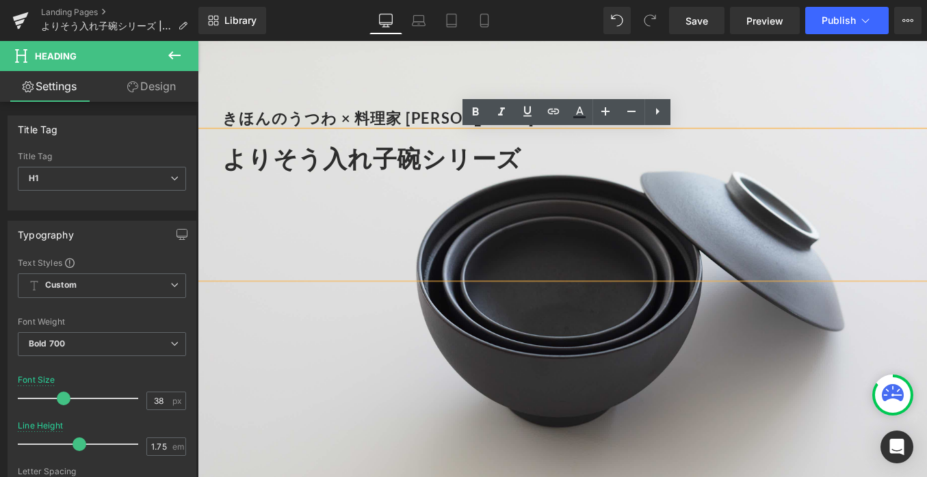
click at [501, 164] on span "よりそう入れ子碗シリーズ" at bounding box center [389, 169] width 328 height 31
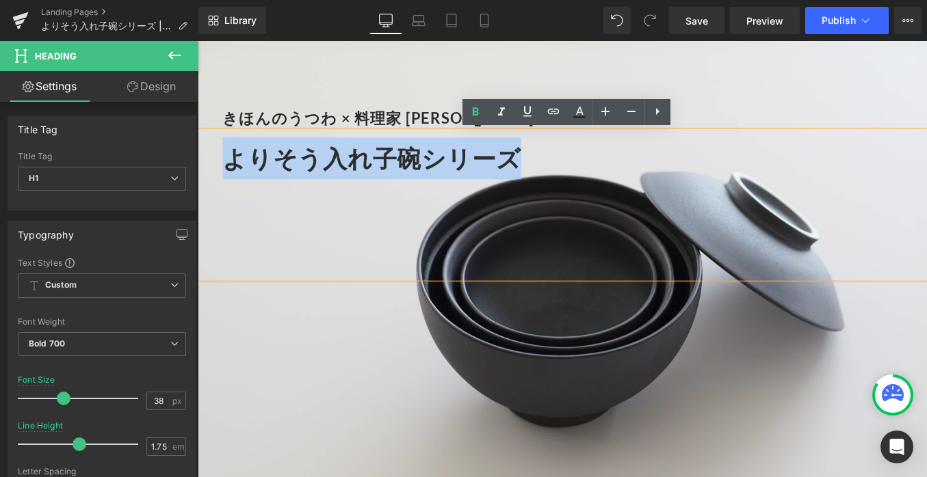
drag, startPoint x: 550, startPoint y: 169, endPoint x: 209, endPoint y: 168, distance: 340.6
click at [209, 168] on div "よりそう入れ子碗シリーズ" at bounding box center [612, 221] width 828 height 162
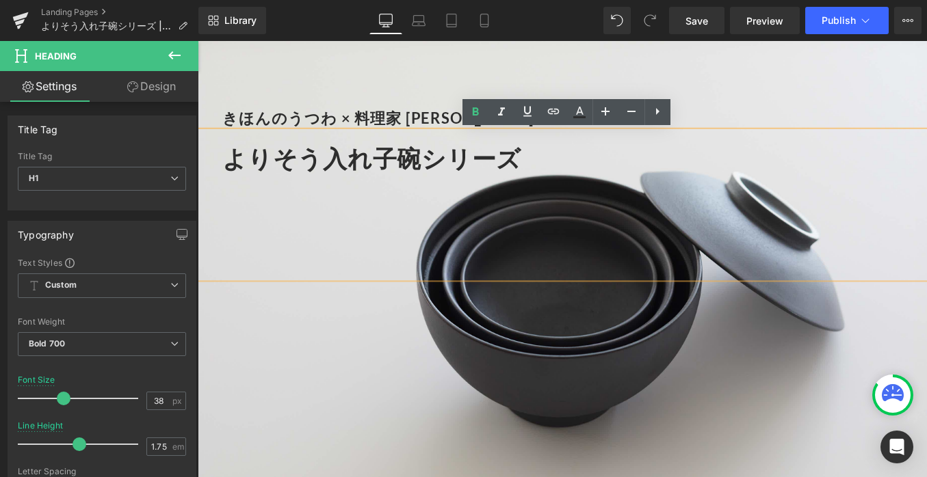
click at [328, 74] on div "きほんのうつわ × 料理家 [PERSON_NAME] Heading よりそう入れ子碗シリーズ Heading" at bounding box center [612, 312] width 828 height 552
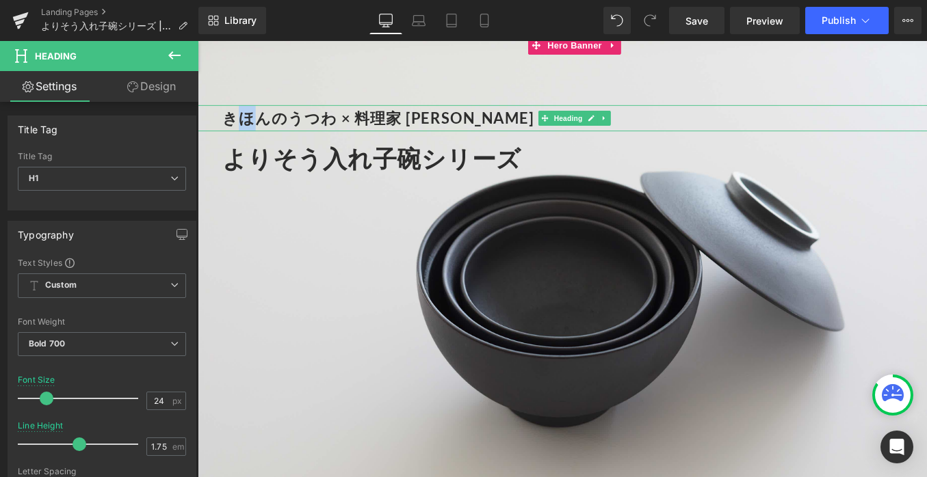
drag, startPoint x: 239, startPoint y: 128, endPoint x: 247, endPoint y: 127, distance: 7.6
click at [247, 127] on font "きほんのうつわ × 料理家 [PERSON_NAME]" at bounding box center [396, 126] width 342 height 20
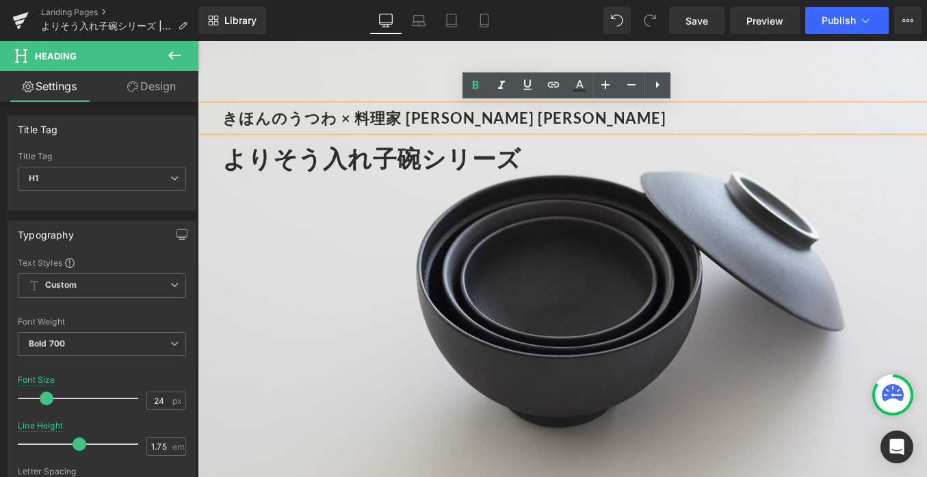
click at [555, 124] on h1 "きほんのうつわ × 料理家 [PERSON_NAME]" at bounding box center [618, 125] width 787 height 29
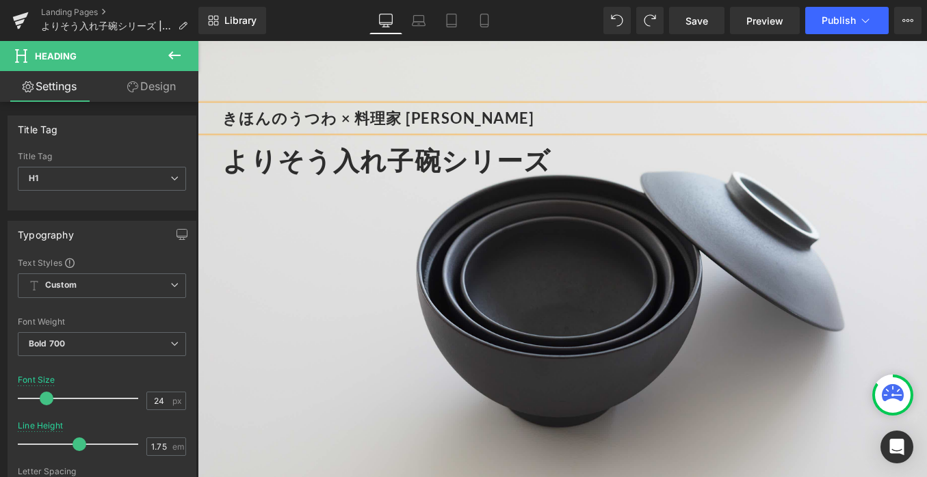
click at [542, 124] on font "きほんのうつわ × 料理家 [PERSON_NAME]" at bounding box center [396, 126] width 342 height 20
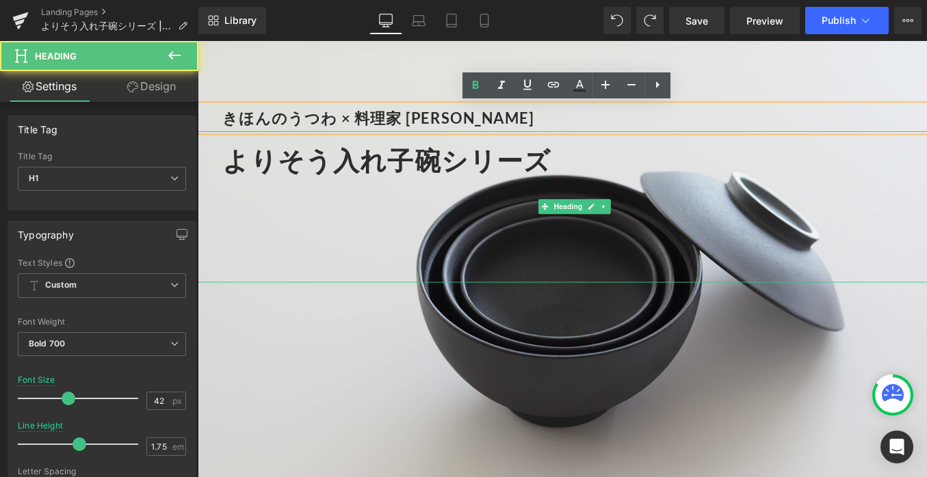
click at [392, 205] on div at bounding box center [618, 206] width 787 height 19
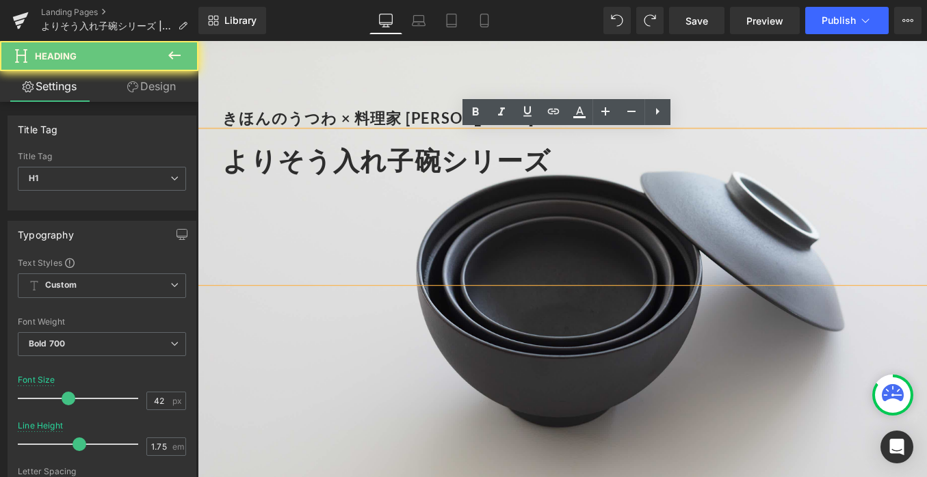
click at [410, 166] on span "よりそう入れ子碗シリーズ" at bounding box center [405, 172] width 360 height 34
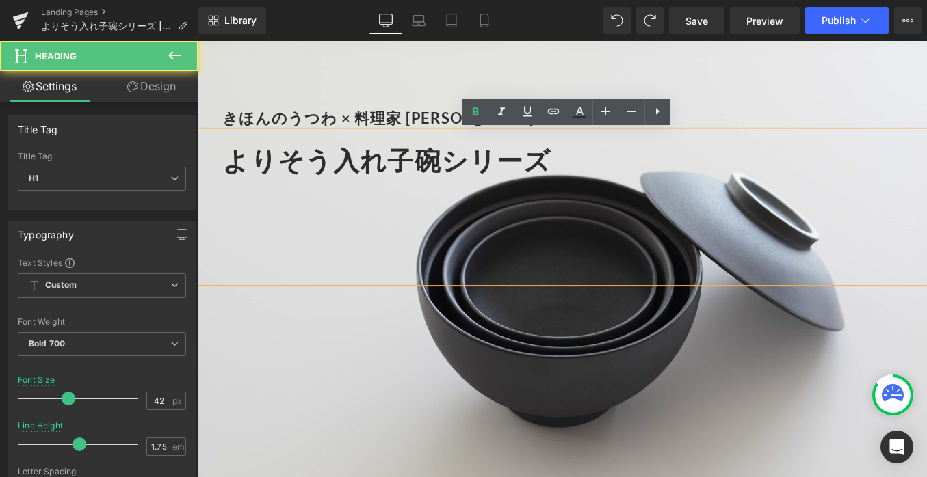
click at [392, 170] on span "よりそう入れ子碗シリーズ" at bounding box center [405, 172] width 360 height 34
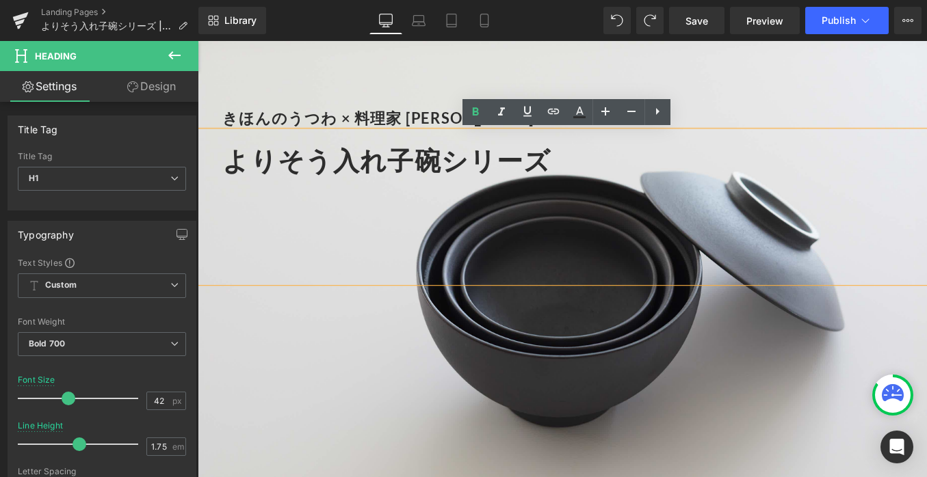
click at [417, 371] on div "きほんのうつわ × 料理家 [PERSON_NAME] Heading よりそう入れ子碗シリーズ Heading" at bounding box center [612, 312] width 828 height 552
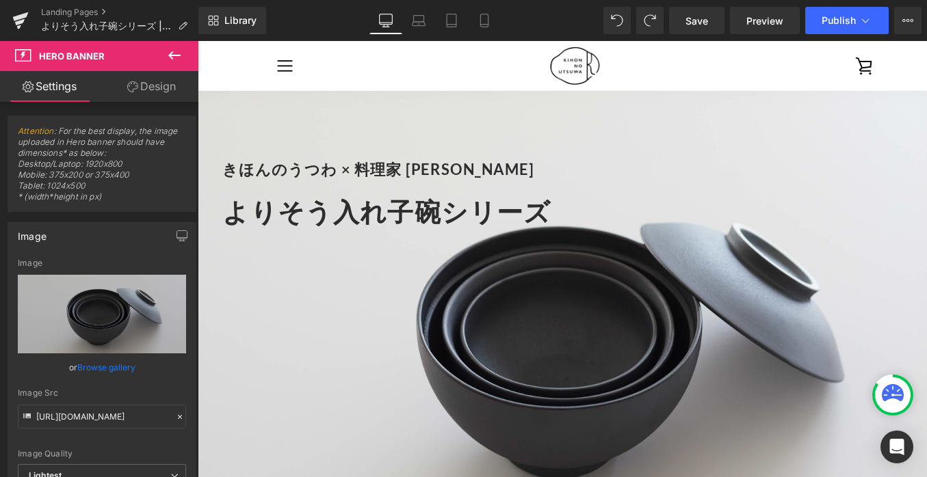
scroll to position [0, 0]
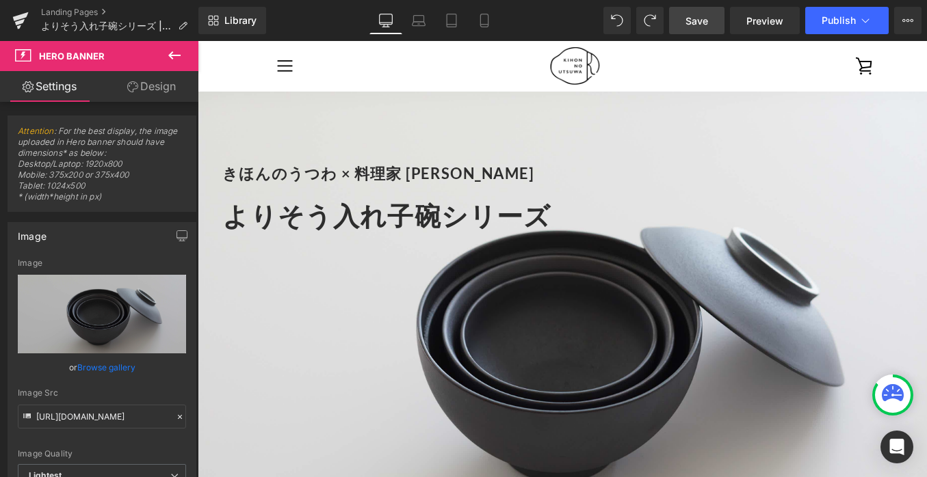
click at [698, 19] on span "Save" at bounding box center [696, 21] width 23 height 14
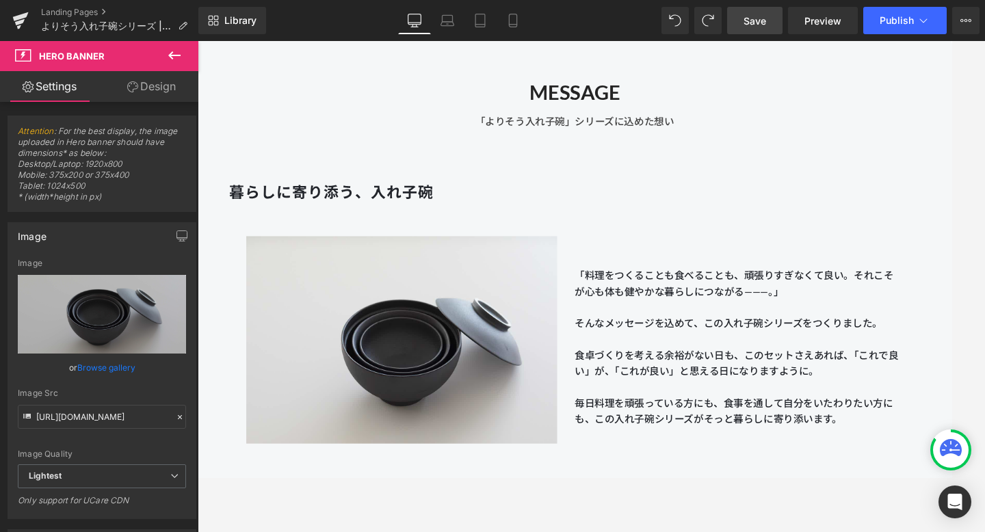
scroll to position [783, 0]
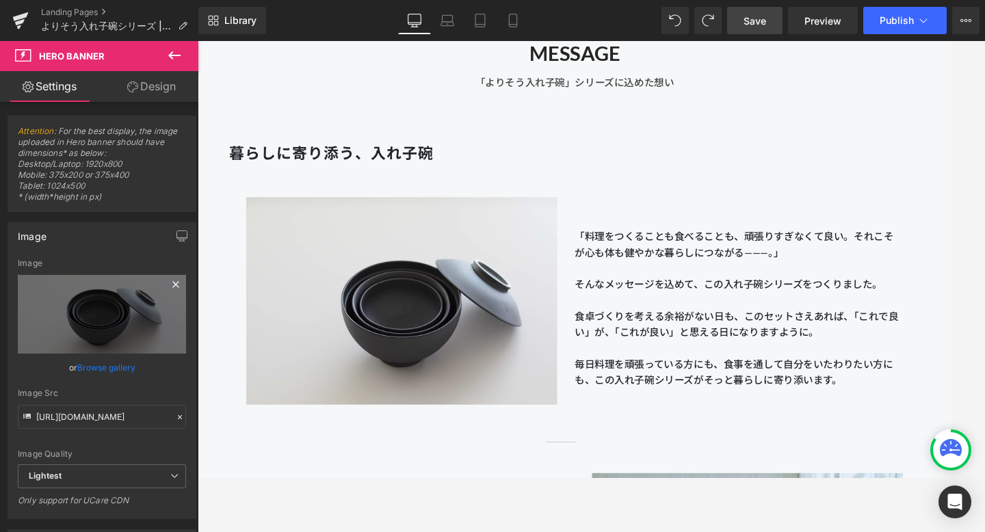
click at [166, 292] on link at bounding box center [176, 286] width 21 height 21
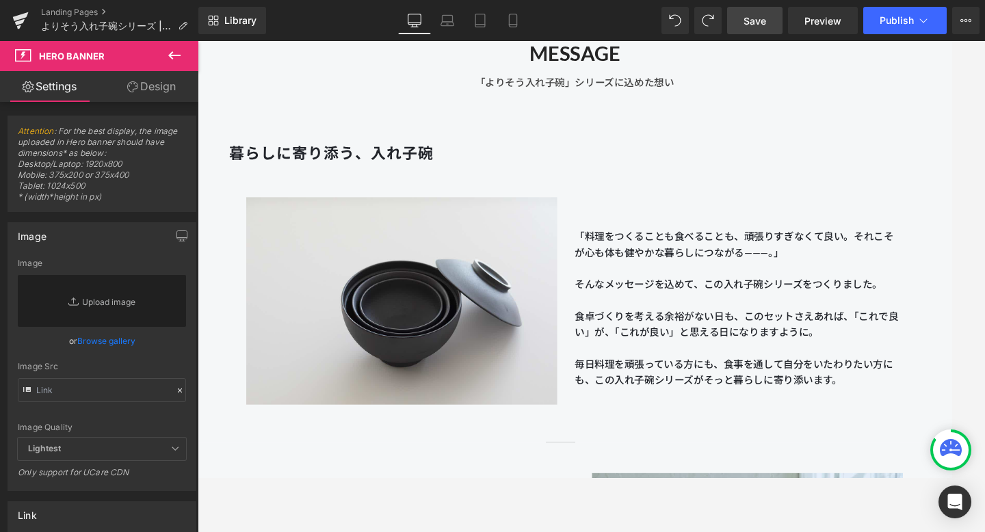
scroll to position [232, 0]
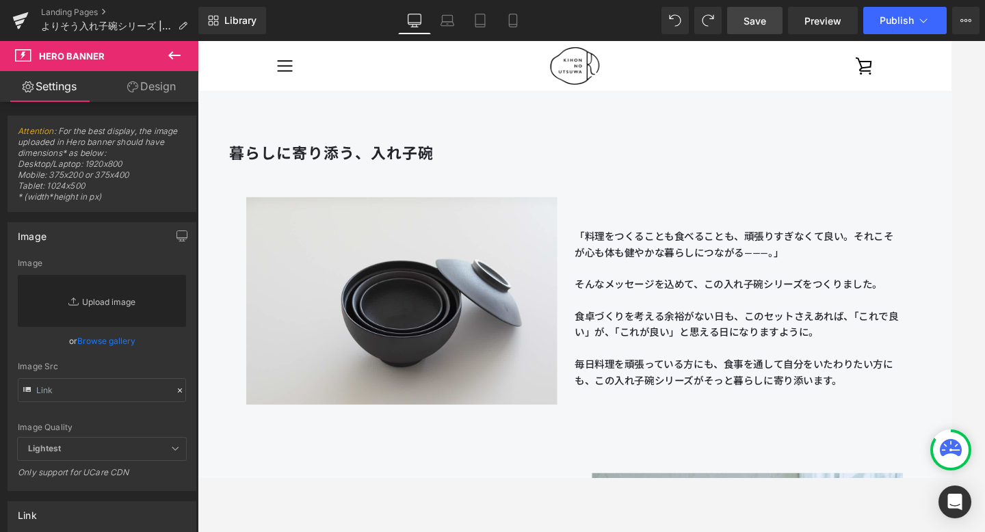
click at [127, 295] on link "Replace Image" at bounding box center [102, 301] width 168 height 52
type input "C:\fakepath\250806_きほんのうつわ45264_2.jpg"
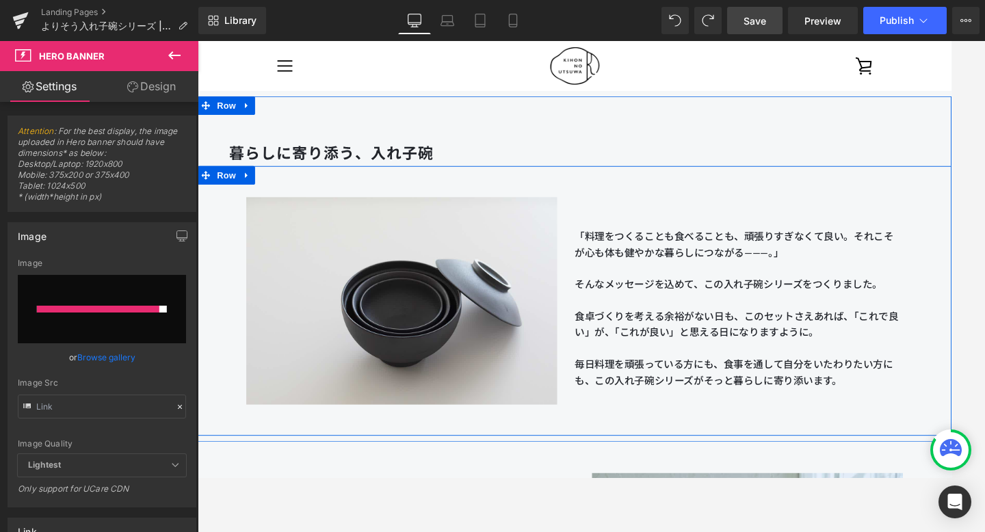
type input "[URL][DOMAIN_NAME]"
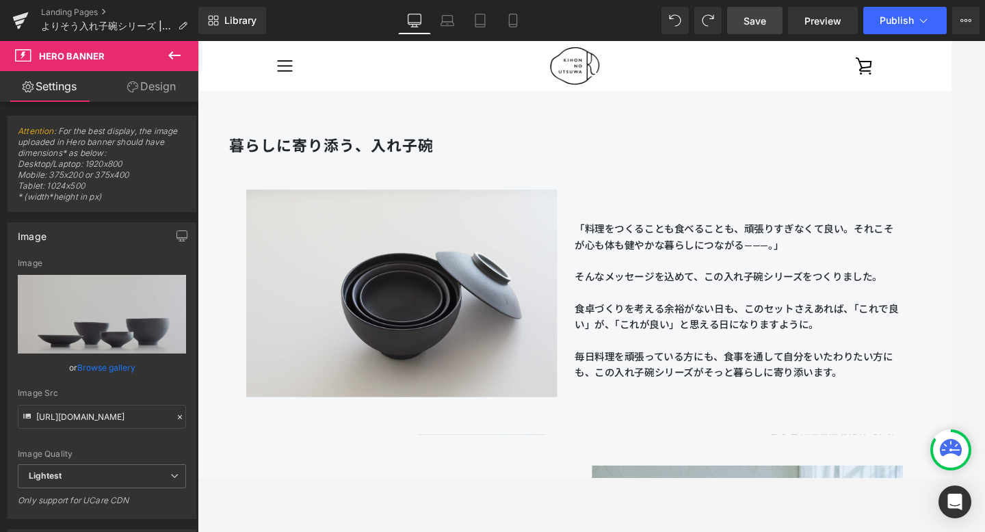
scroll to position [787, 0]
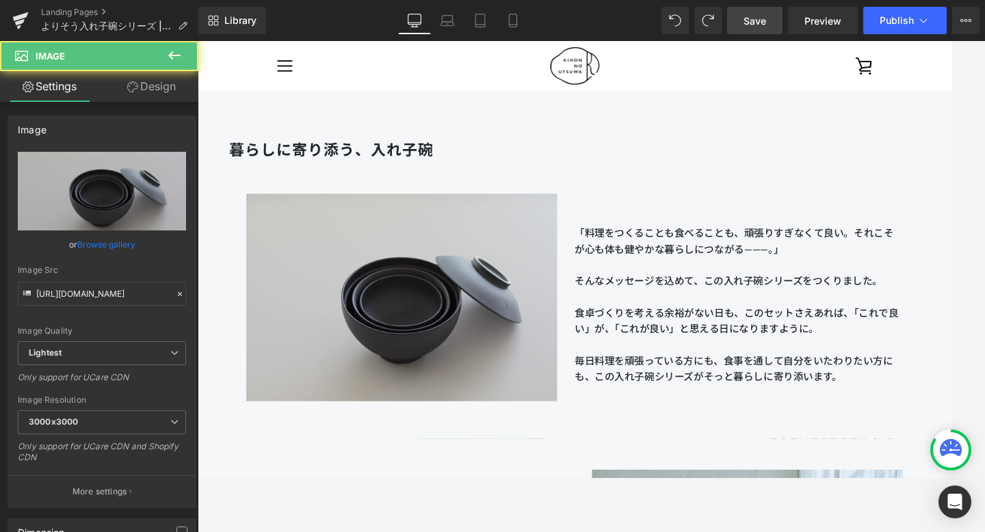
click at [379, 251] on img at bounding box center [422, 322] width 342 height 255
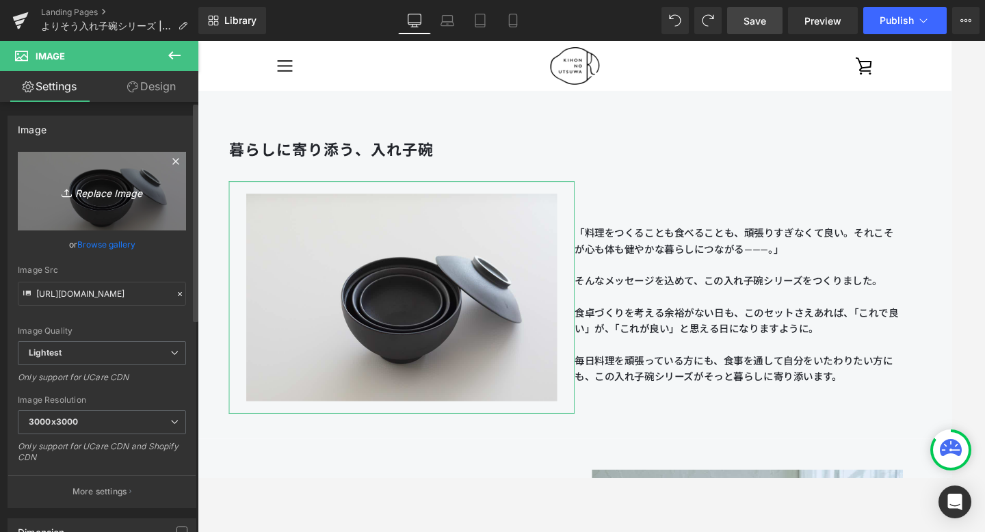
click at [99, 189] on icon "Replace Image" at bounding box center [101, 191] width 109 height 17
type input "C:\fakepath\250806_きほんのうつわ45264_2.jpg"
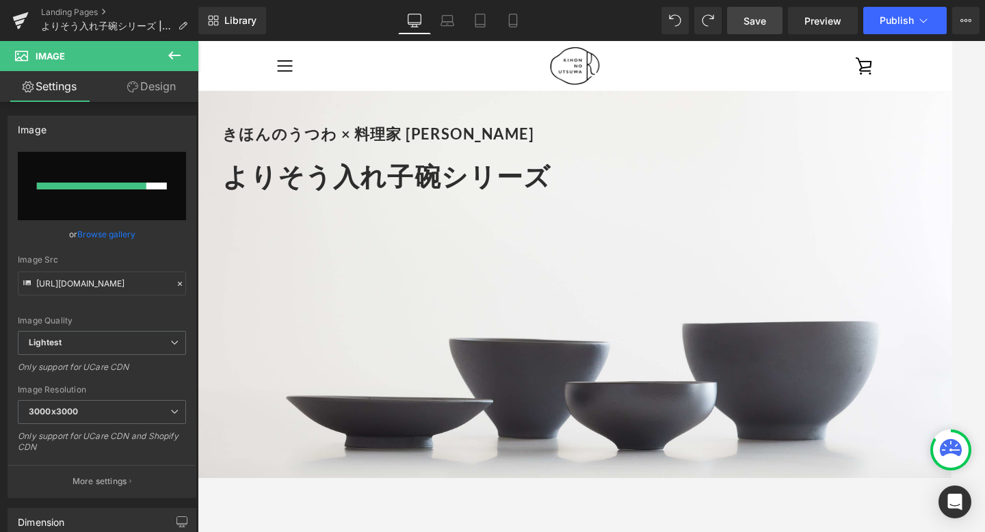
scroll to position [0, 0]
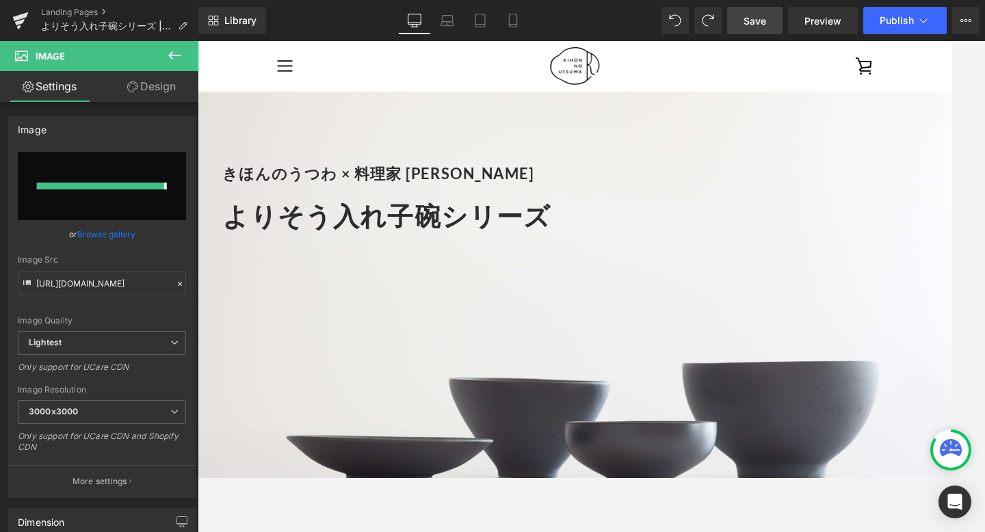
type input "[URL][DOMAIN_NAME]"
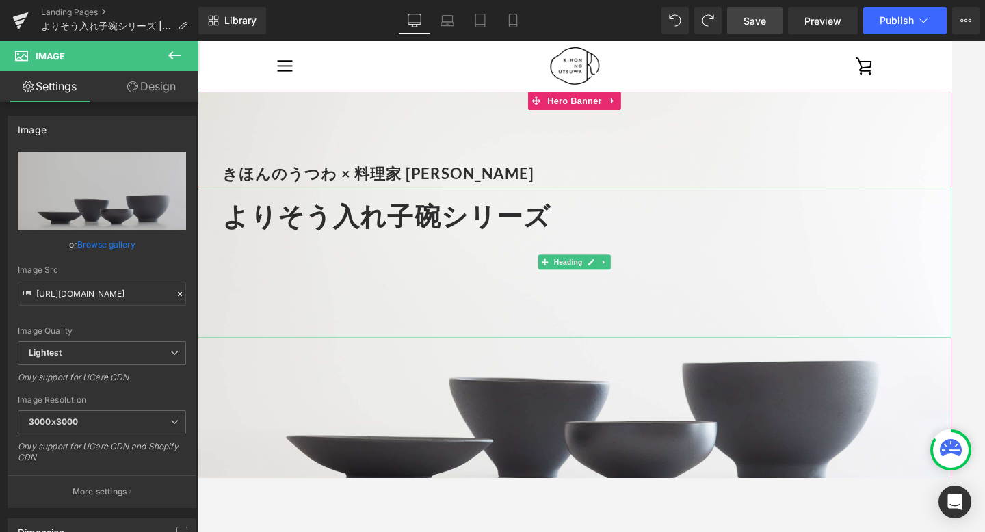
click at [295, 234] on span "よりそう入れ子碗シリーズ" at bounding box center [405, 232] width 360 height 34
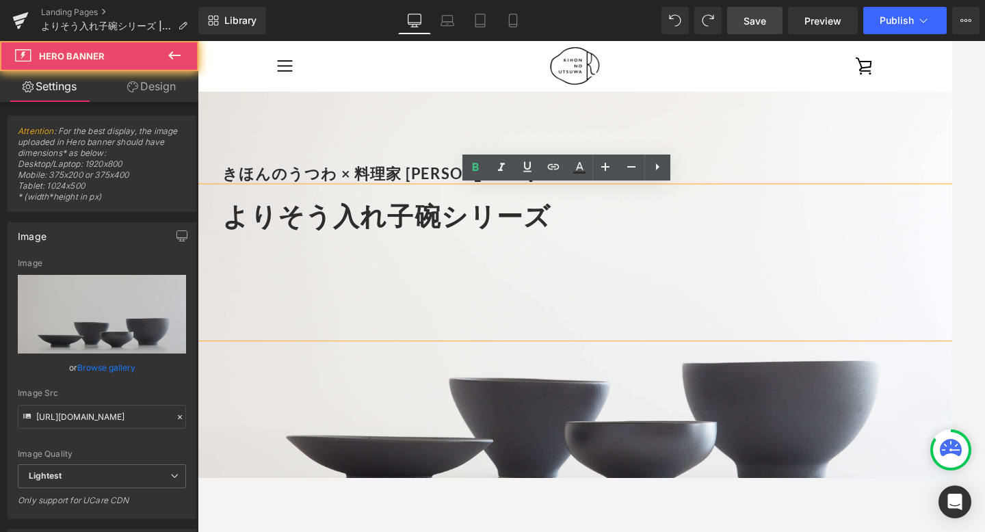
click at [293, 143] on div "きほんのうつわ × 料理家 [PERSON_NAME] Heading よりそう入れ子碗シリーズ Heading" at bounding box center [612, 372] width 828 height 552
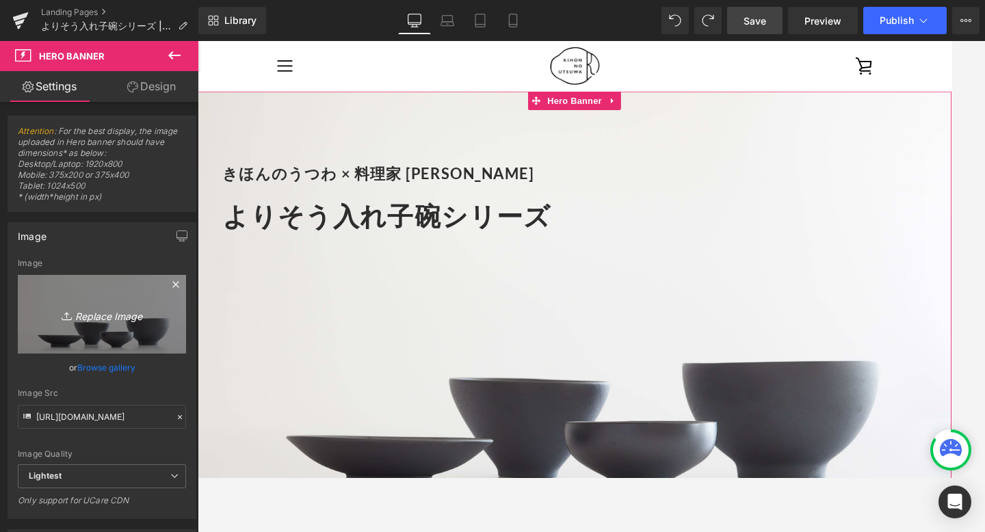
click at [102, 293] on link "Replace Image" at bounding box center [102, 314] width 168 height 79
type input "C:\fakepath\250806_きほんのうつわ45231_2.jpg"
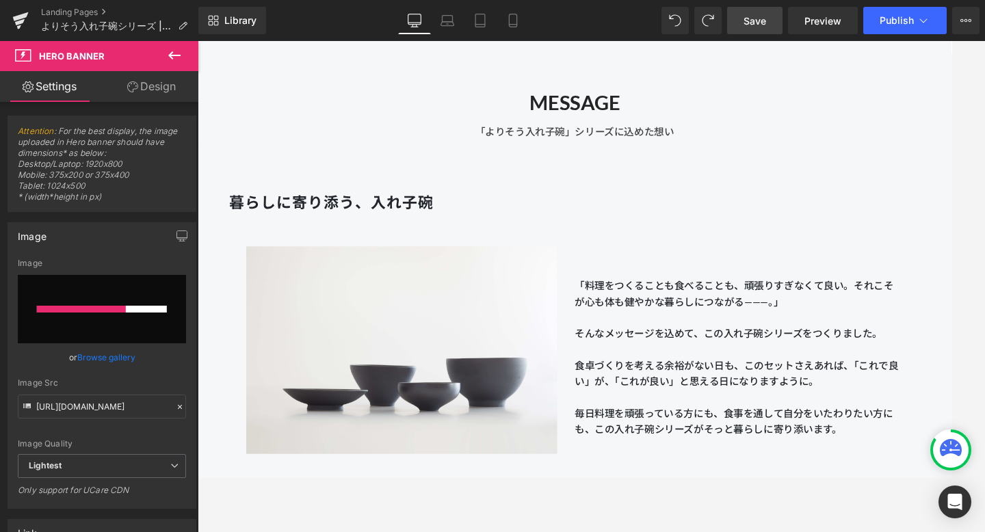
scroll to position [741, 0]
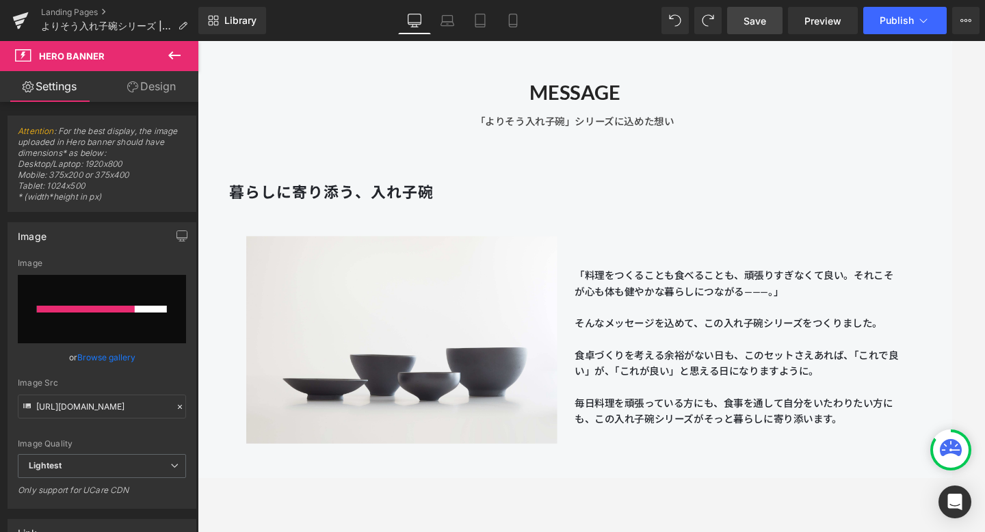
click at [755, 23] on span "Save" at bounding box center [755, 21] width 23 height 14
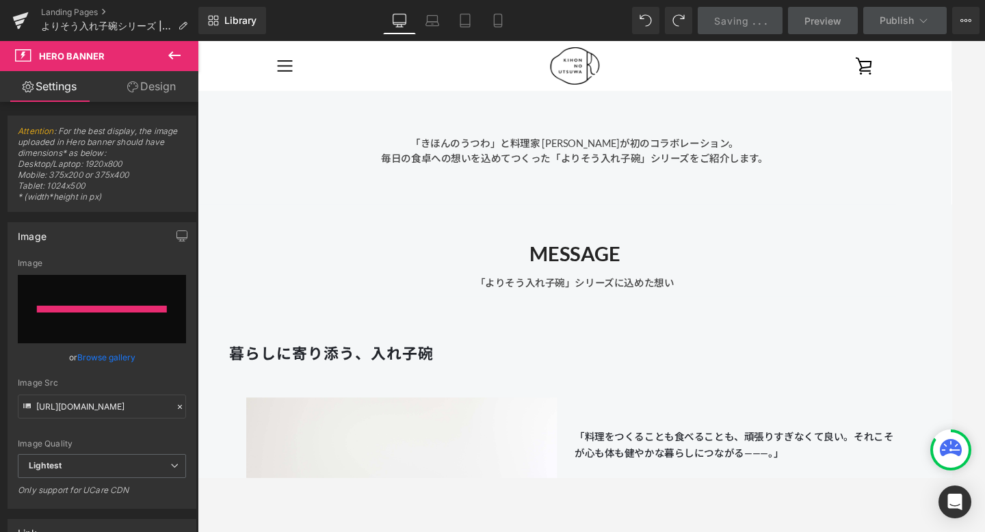
type input "[URL][DOMAIN_NAME]"
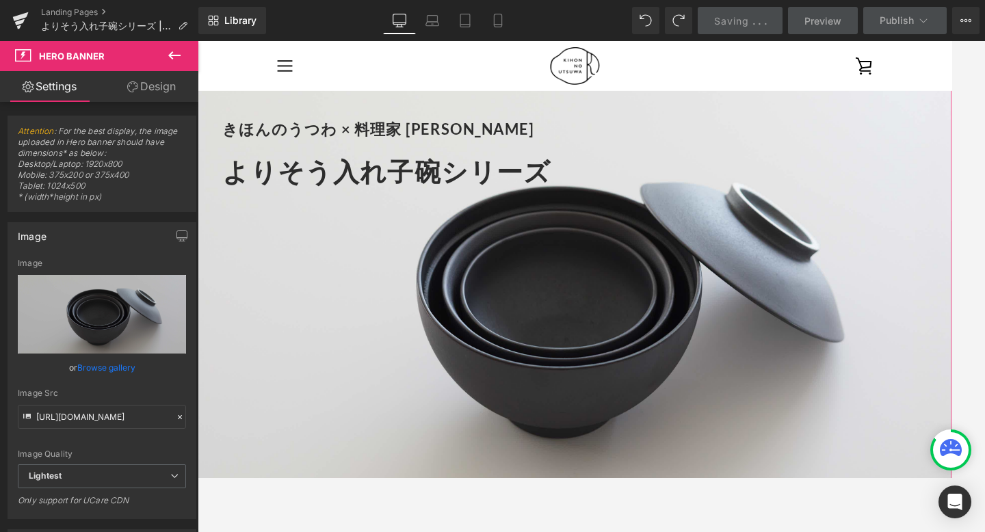
scroll to position [0, 0]
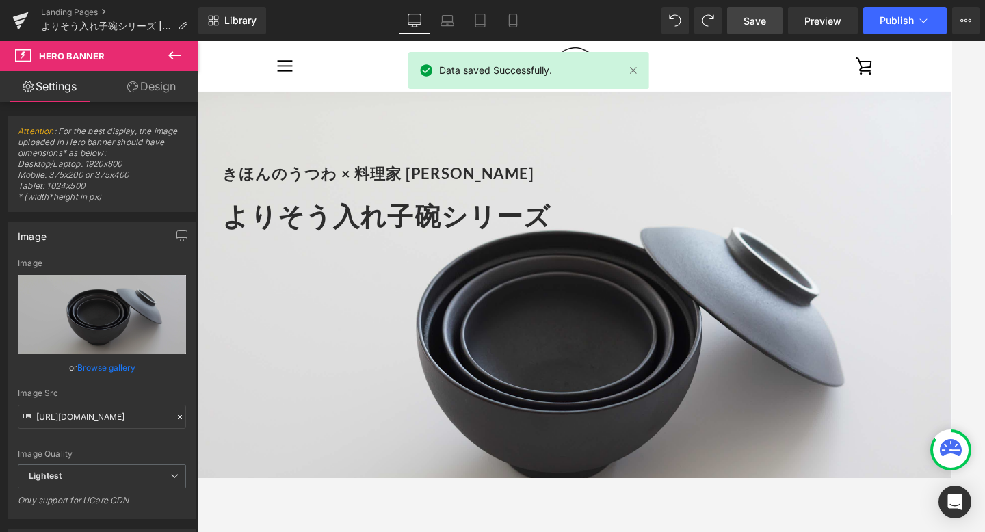
click at [741, 12] on link "Save" at bounding box center [754, 20] width 55 height 27
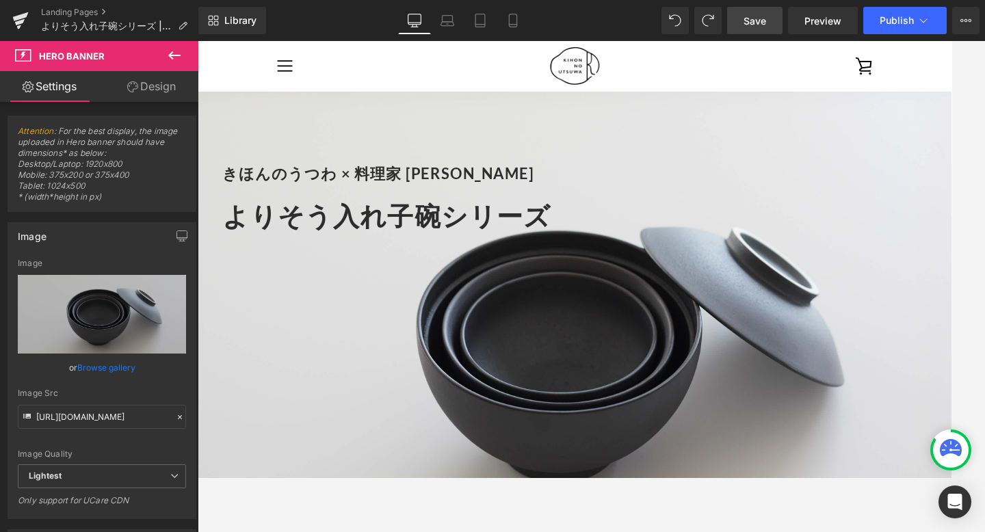
click at [764, 20] on span "Save" at bounding box center [755, 21] width 23 height 14
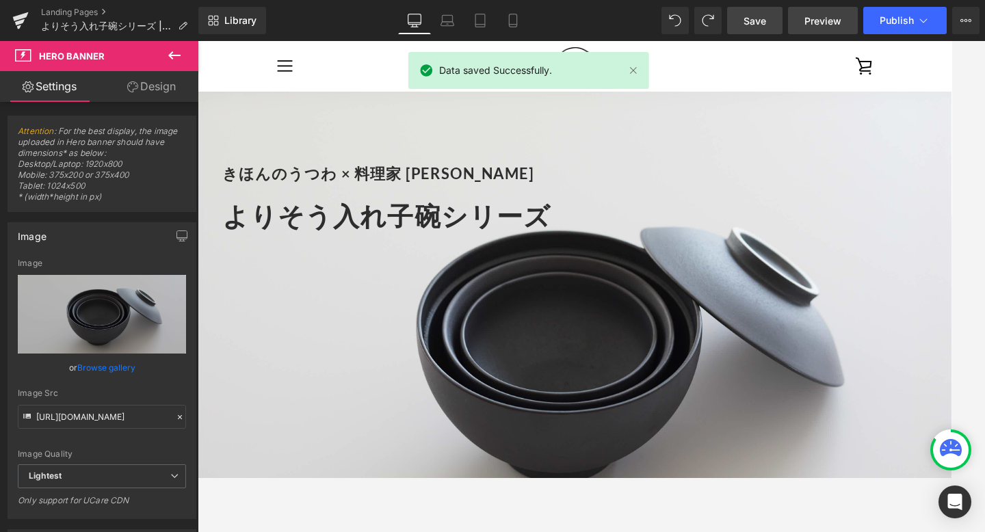
click at [809, 22] on span "Preview" at bounding box center [822, 21] width 37 height 14
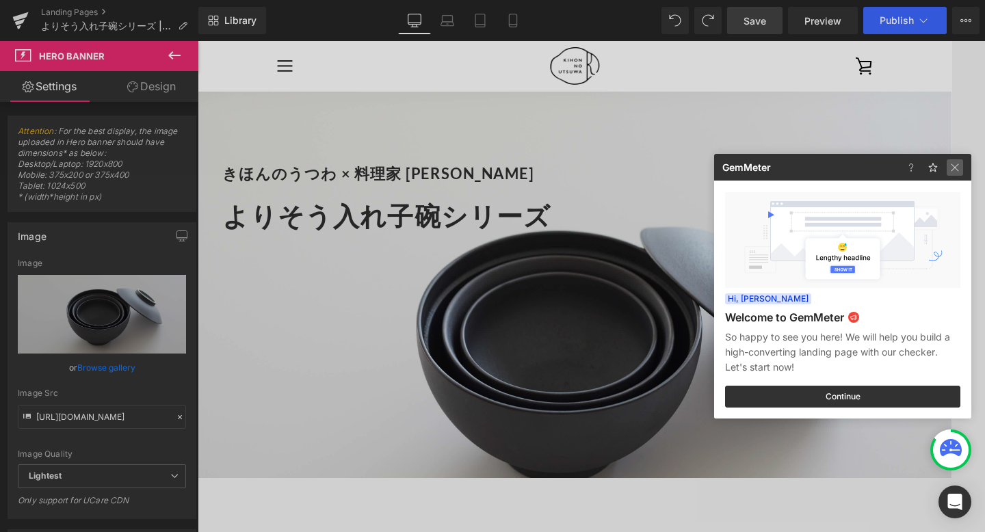
click at [951, 170] on img at bounding box center [955, 167] width 16 height 16
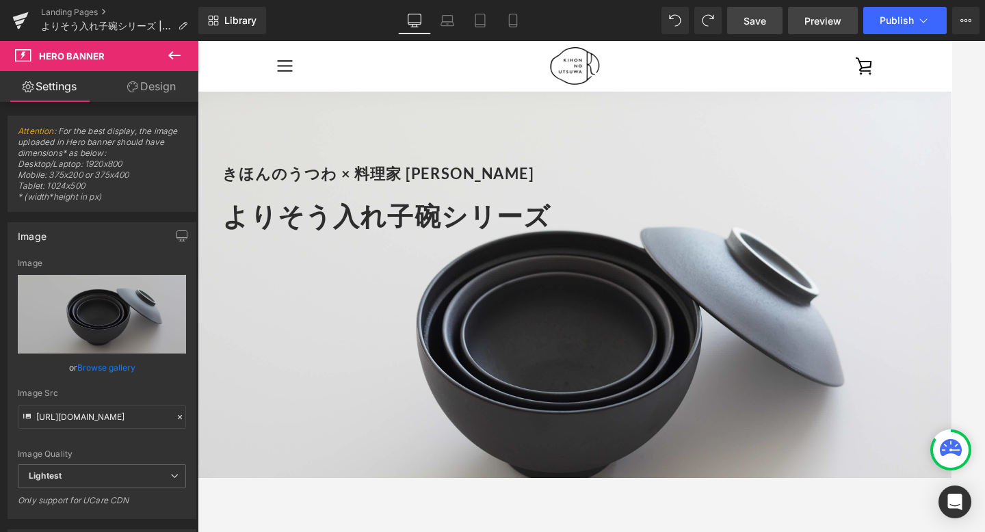
click at [819, 21] on span "Preview" at bounding box center [822, 21] width 37 height 14
